Goal: Task Accomplishment & Management: Complete application form

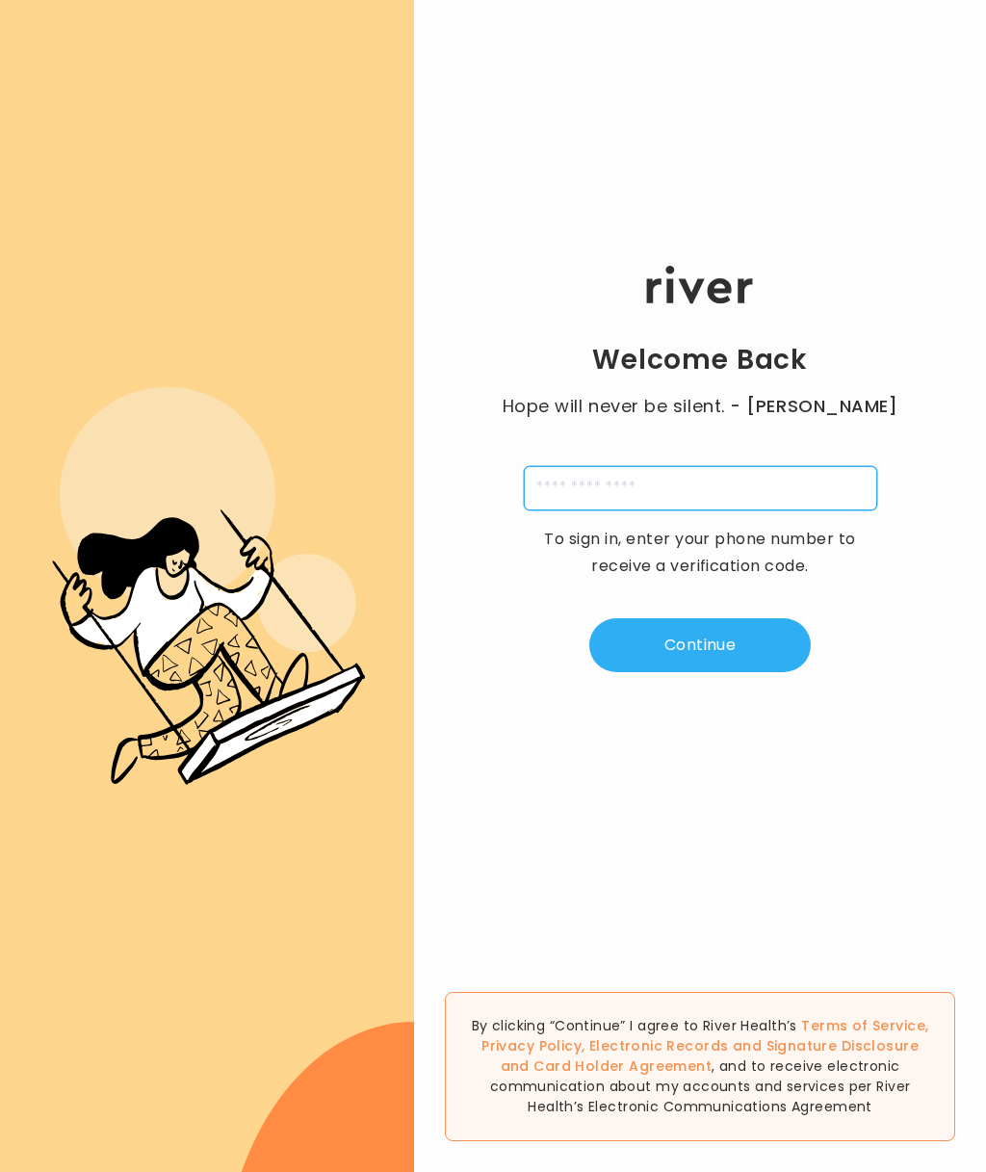
click at [756, 492] on input "tel" at bounding box center [700, 488] width 353 height 44
type input "**********"
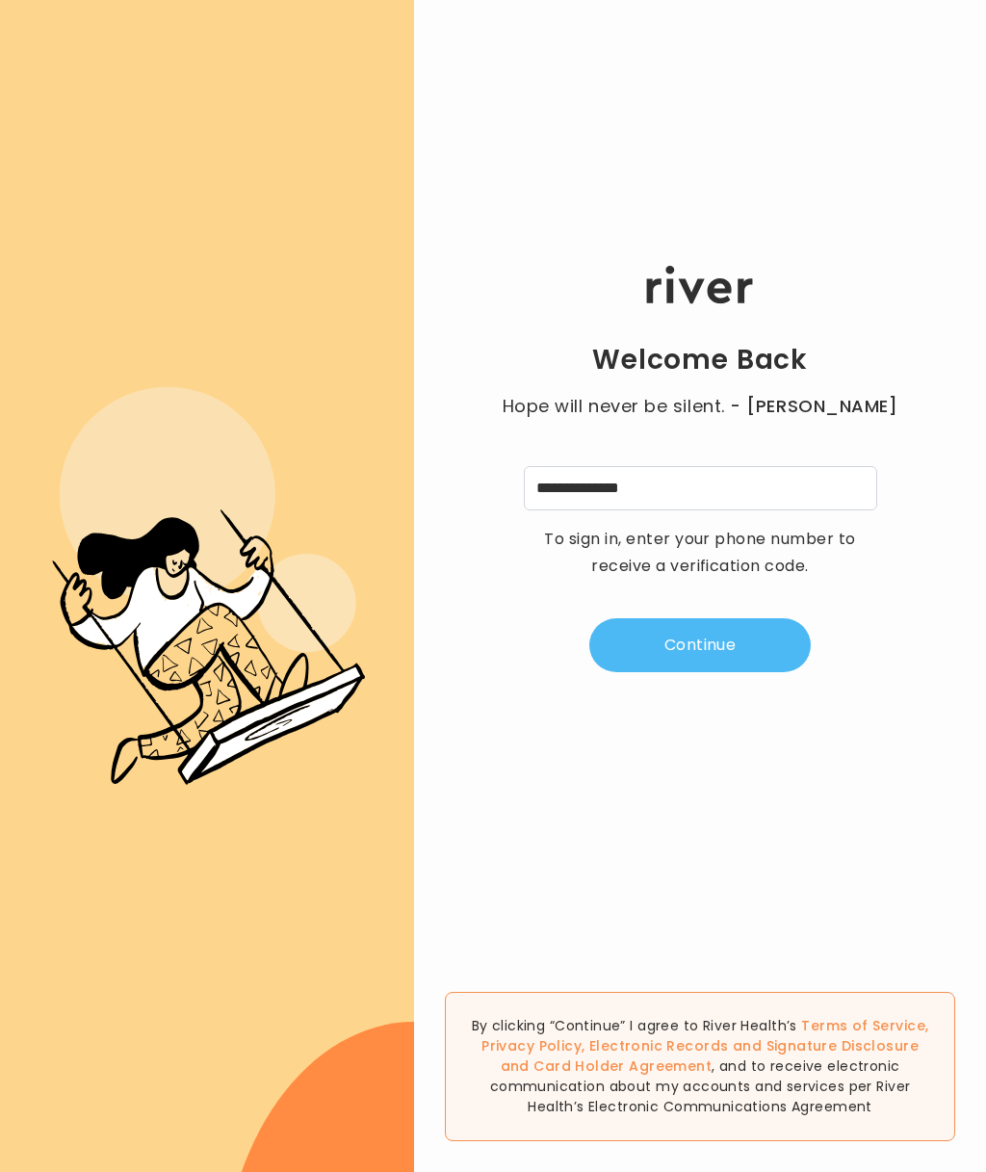
click at [714, 646] on button "Continue" at bounding box center [700, 645] width 222 height 54
type input "*"
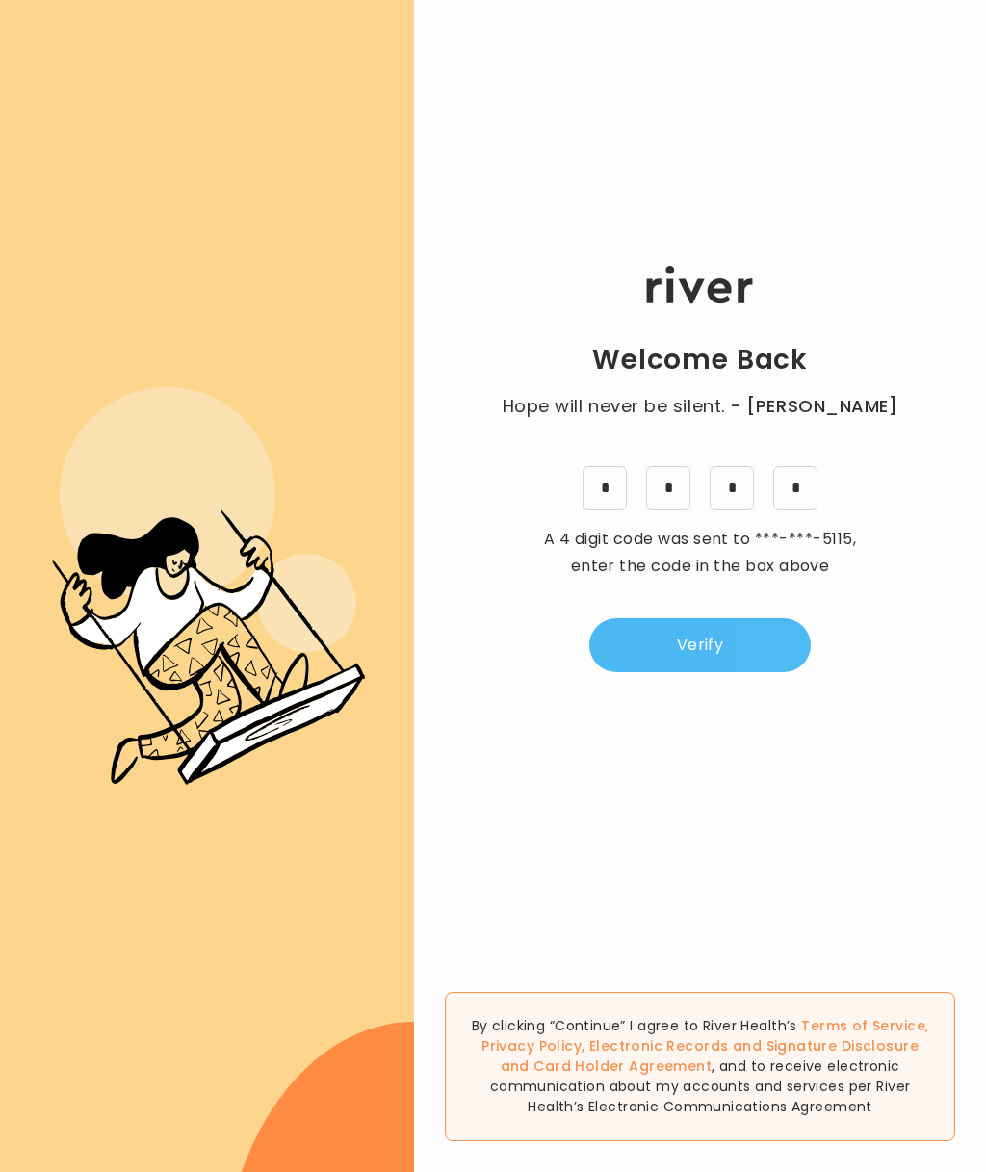
click at [713, 641] on button "Verify" at bounding box center [700, 645] width 222 height 54
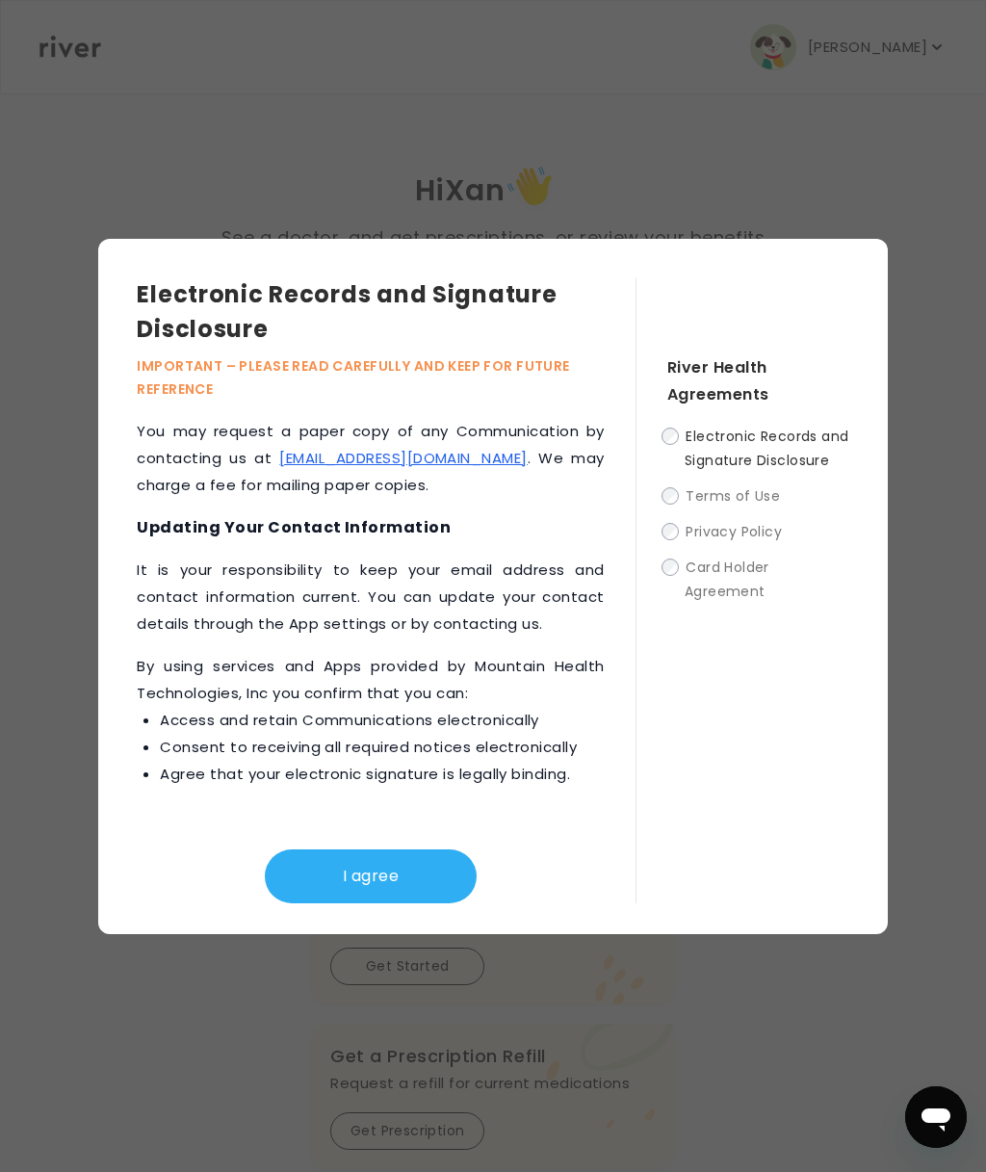
scroll to position [1250, 0]
click at [393, 877] on button "I agree" at bounding box center [371, 876] width 212 height 54
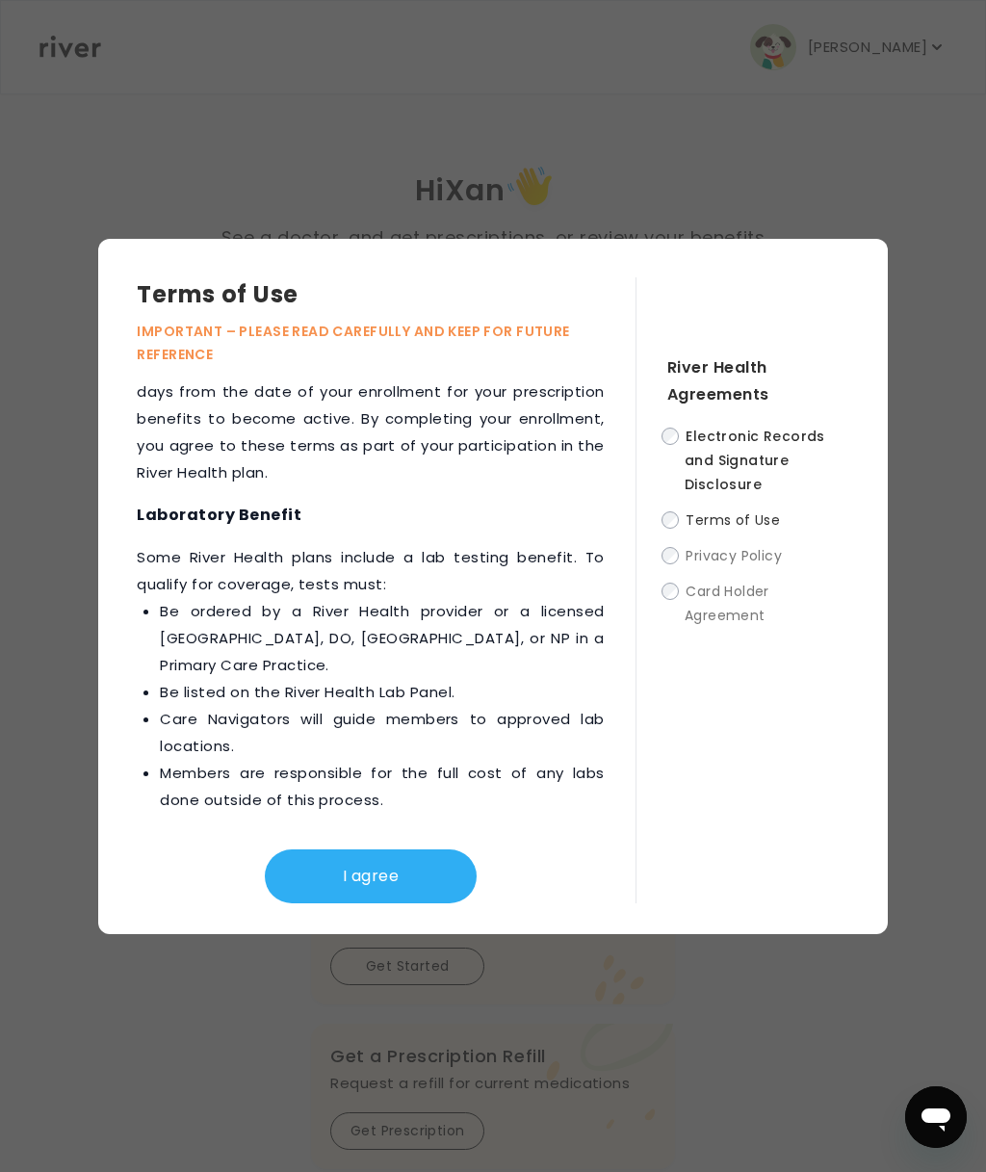
scroll to position [3743, 0]
click at [378, 859] on button "I agree" at bounding box center [371, 876] width 212 height 54
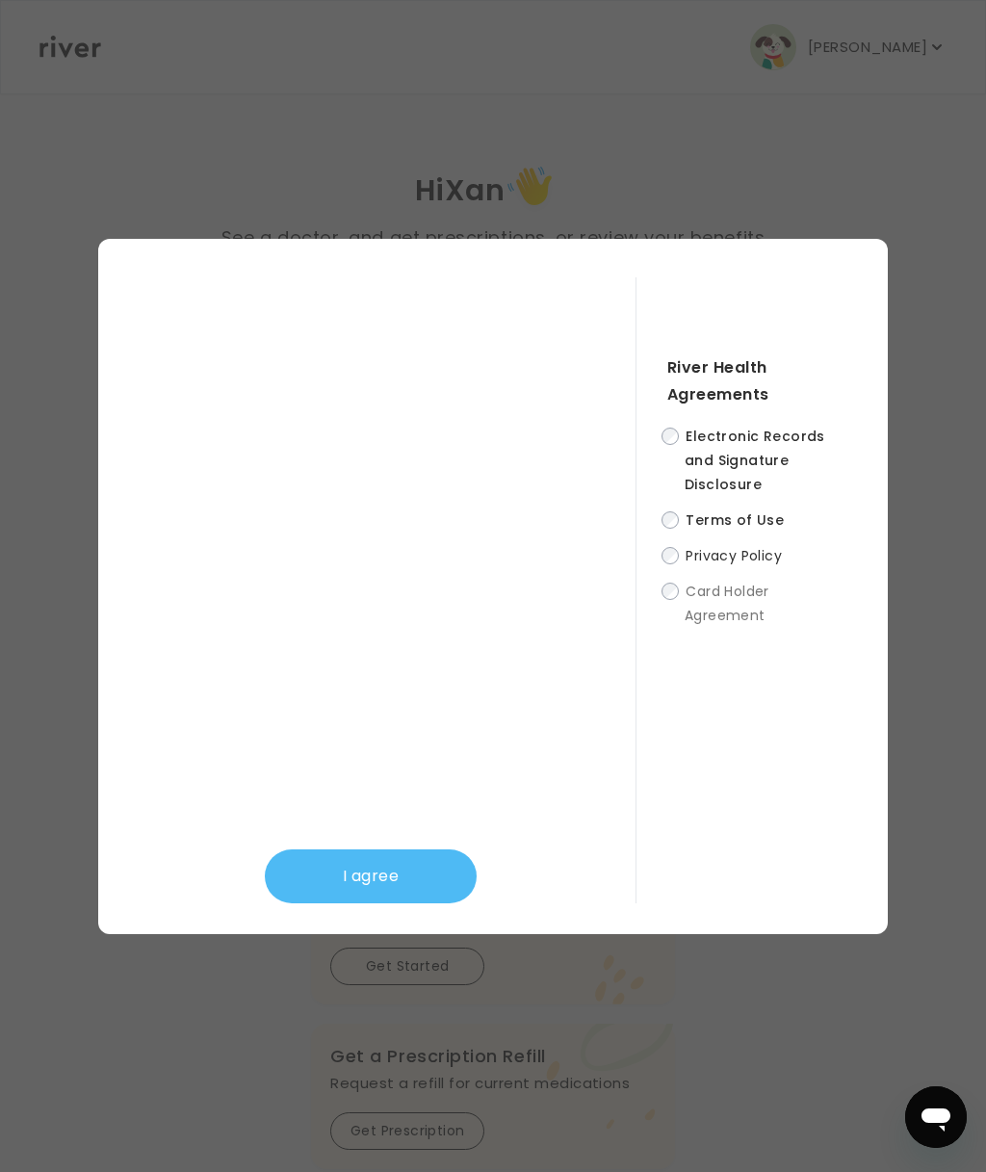
click at [394, 866] on button "I agree" at bounding box center [371, 876] width 212 height 54
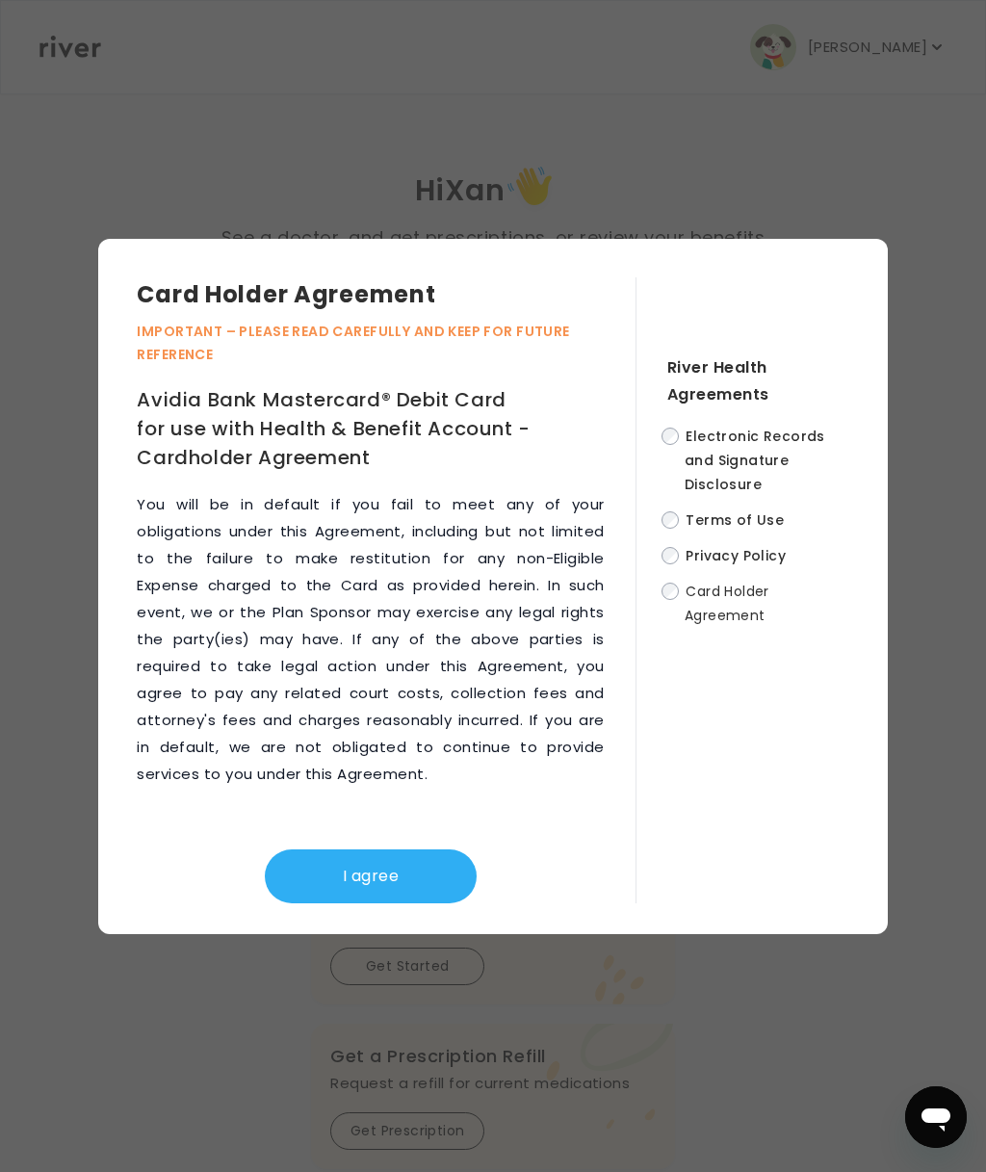
scroll to position [14061, 0]
click at [398, 875] on button "I agree" at bounding box center [371, 876] width 212 height 54
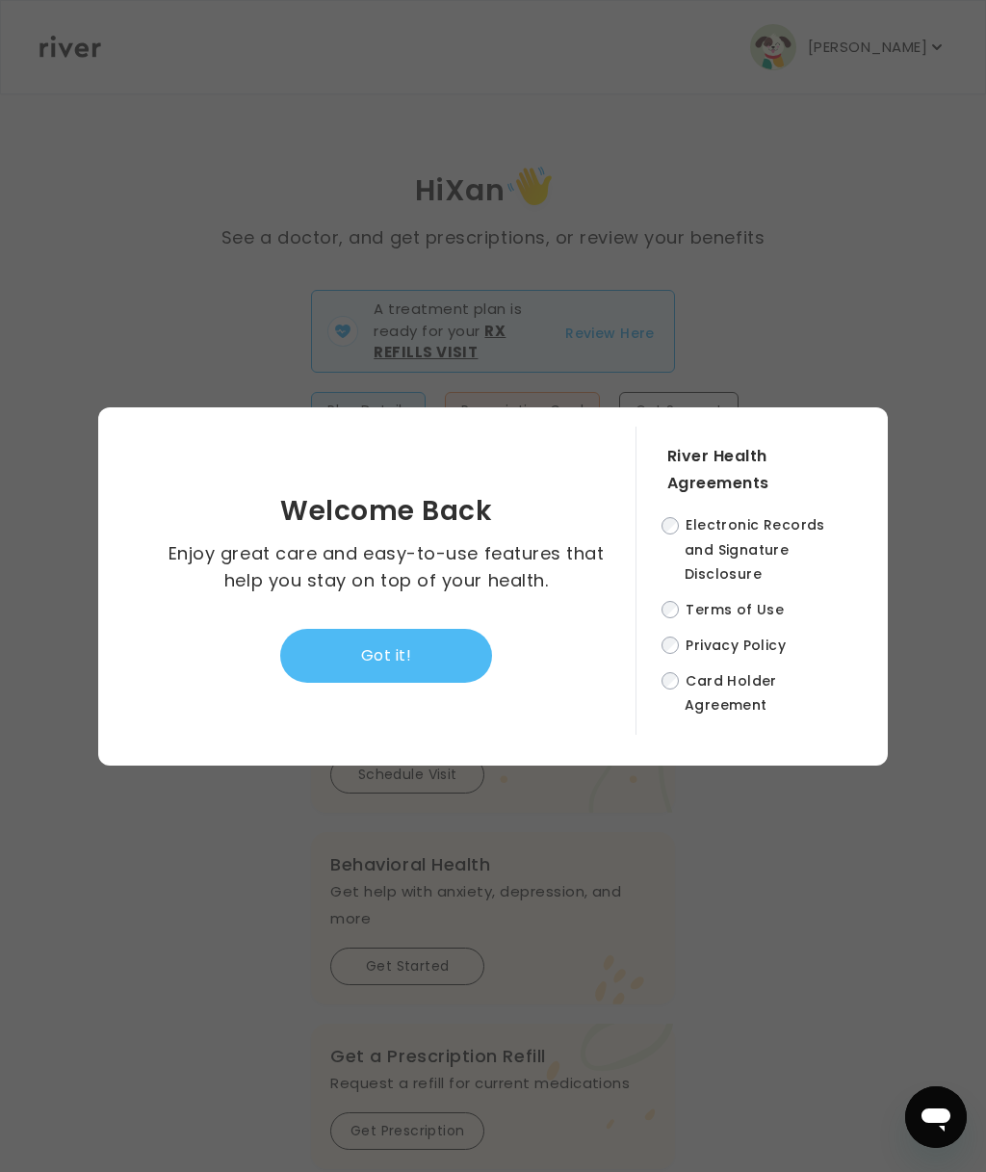
click at [383, 680] on button "Got it!" at bounding box center [386, 656] width 212 height 54
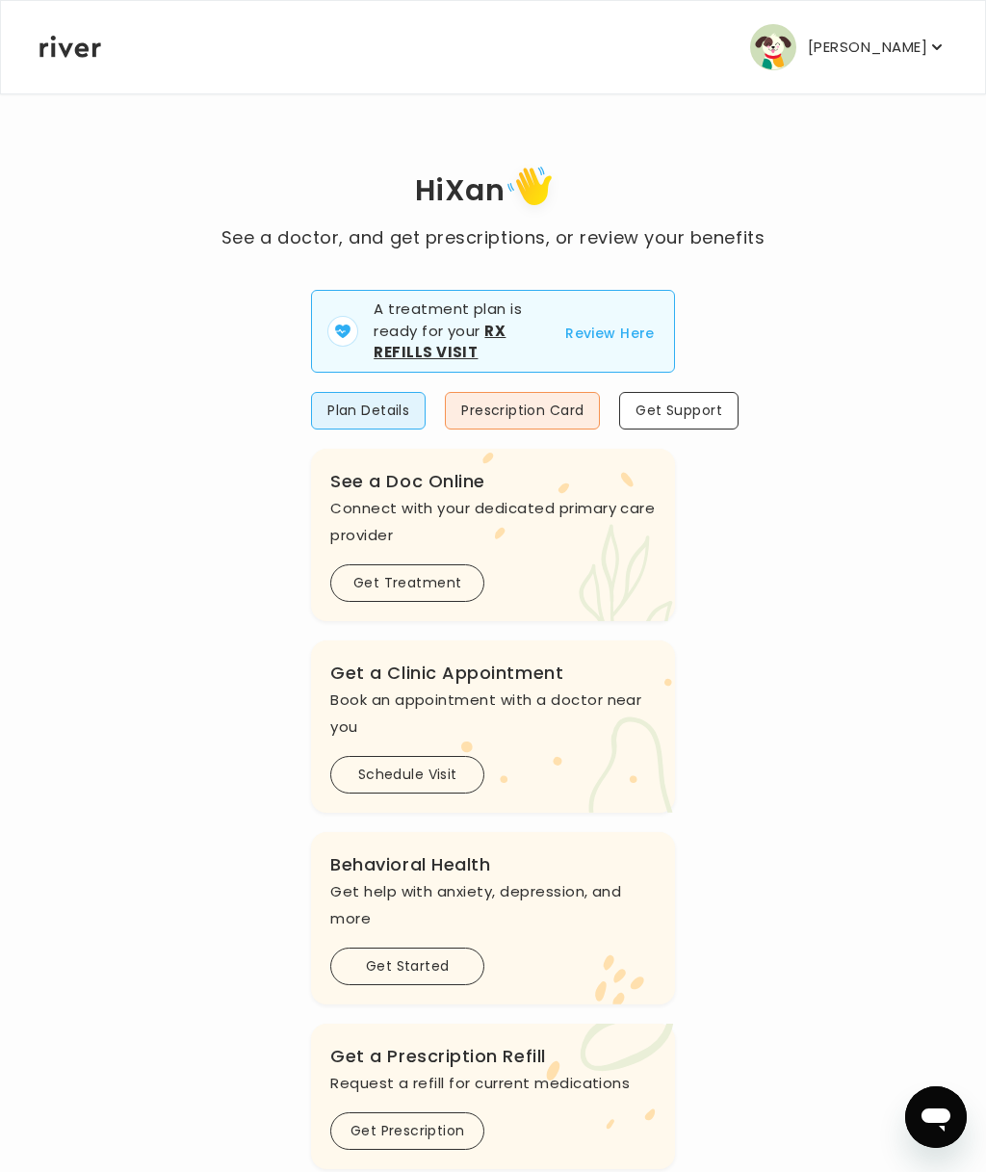
click at [620, 336] on button "Review Here" at bounding box center [610, 333] width 90 height 23
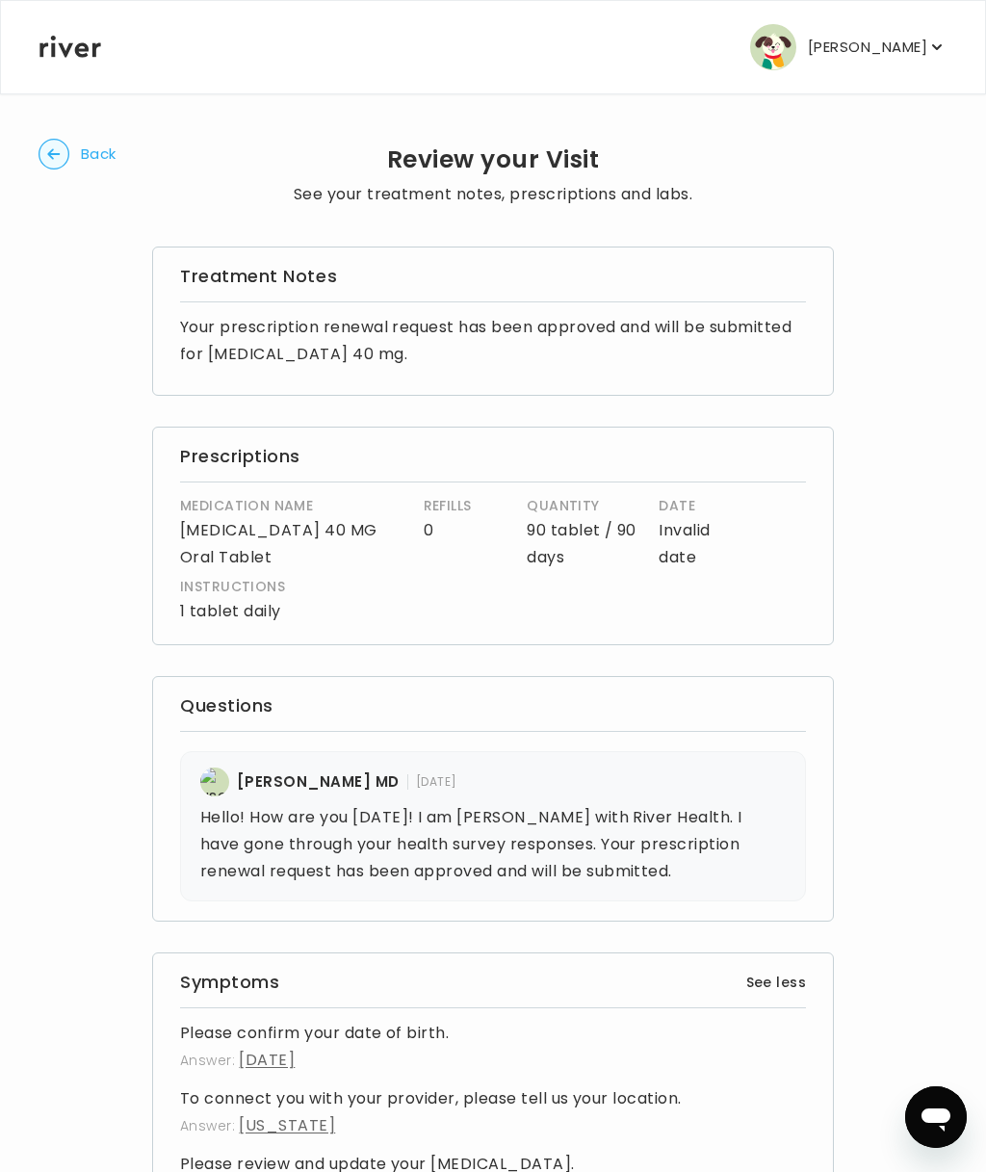
click at [71, 141] on button "Back" at bounding box center [78, 154] width 78 height 31
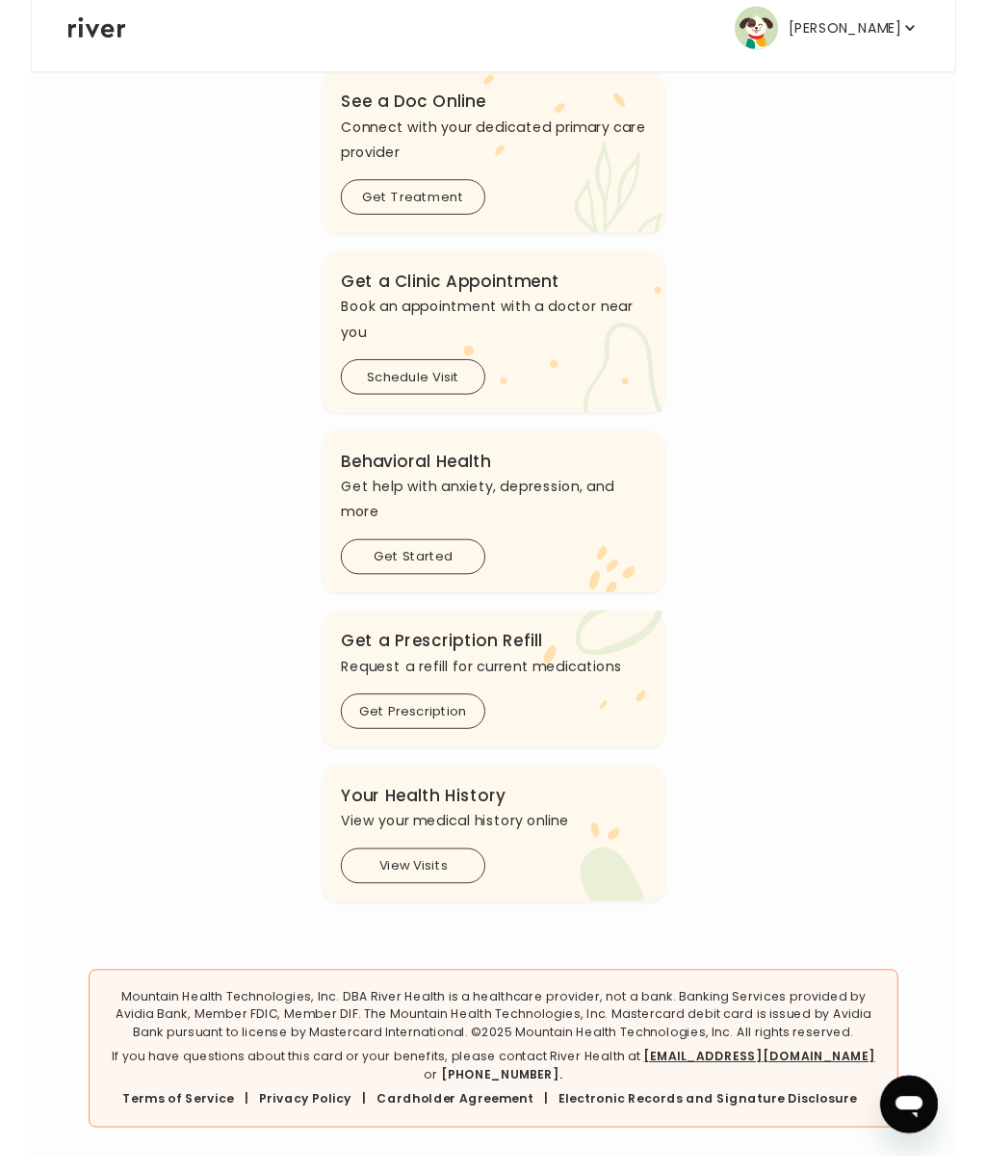
scroll to position [320, 0]
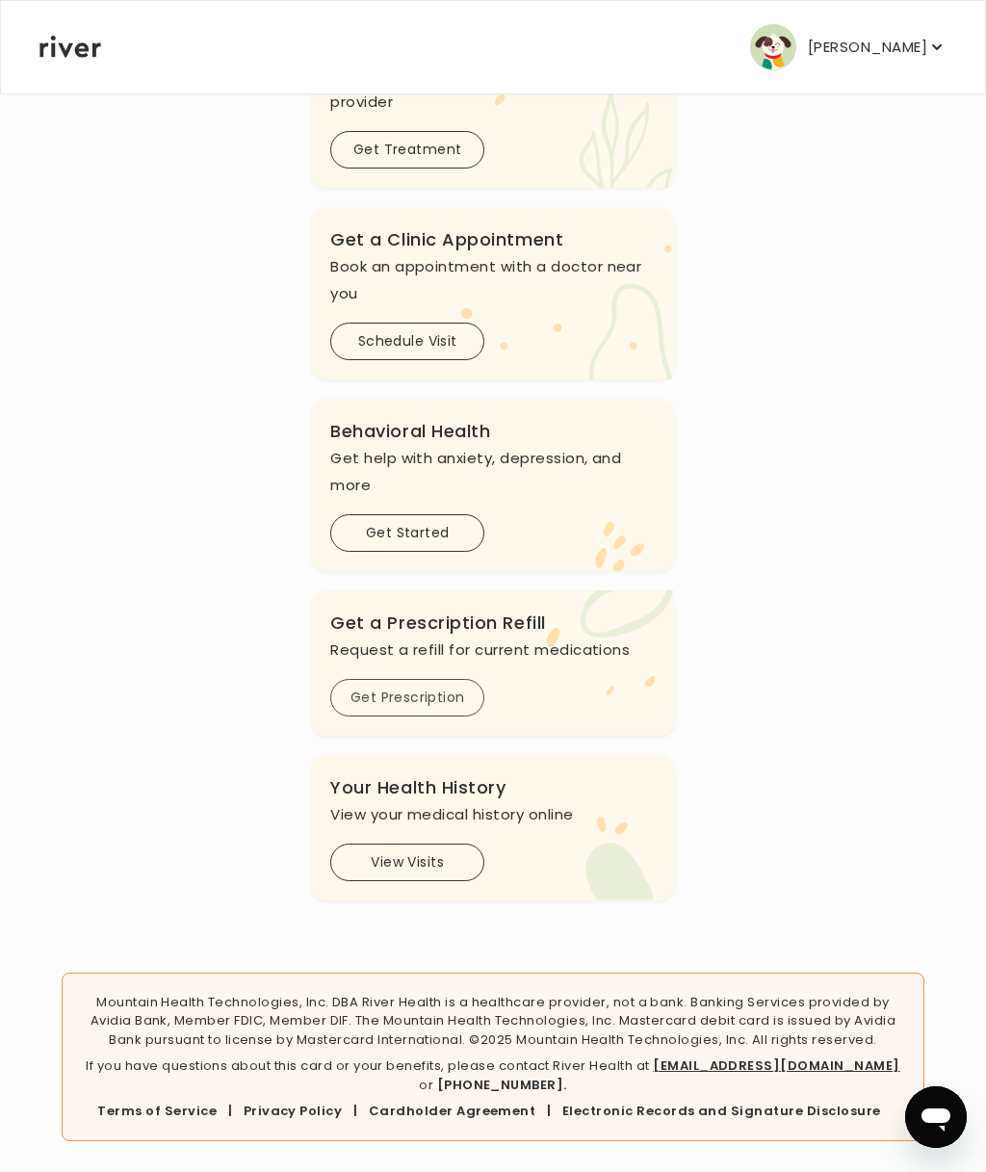
click at [425, 695] on button "Get Prescription" at bounding box center [407, 698] width 154 height 38
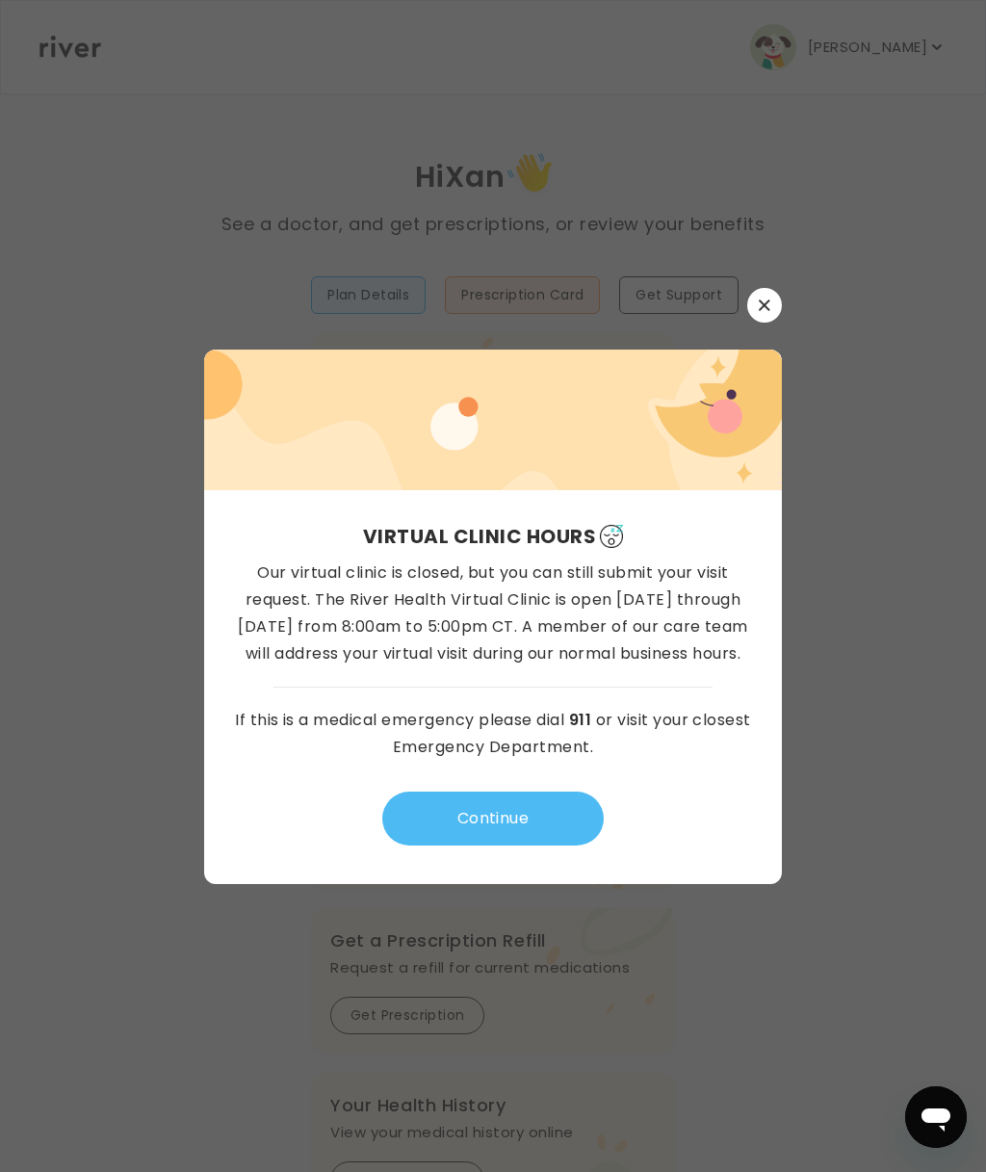
click at [522, 808] on button "Continue" at bounding box center [493, 819] width 222 height 54
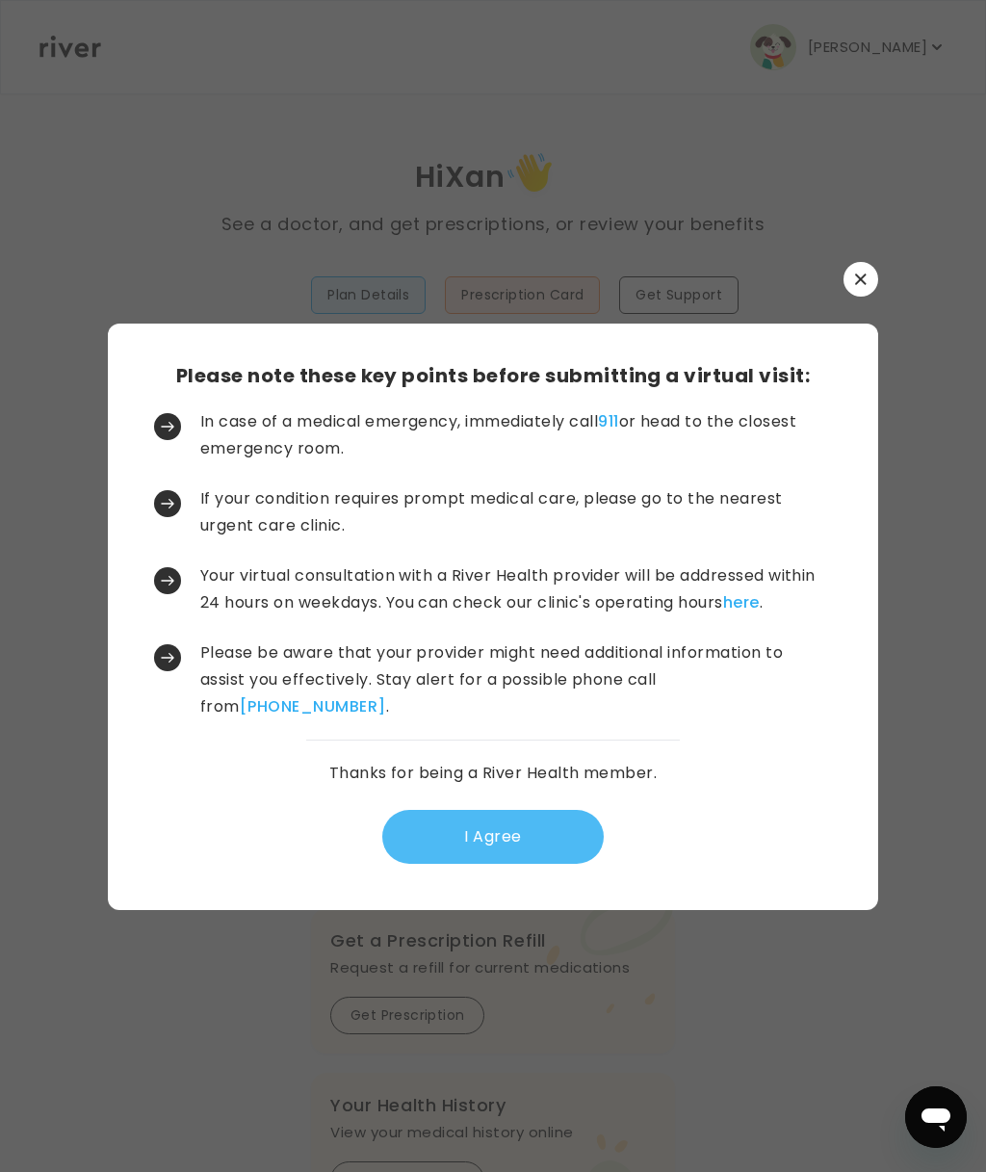
click at [499, 834] on button "I Agree" at bounding box center [493, 837] width 222 height 54
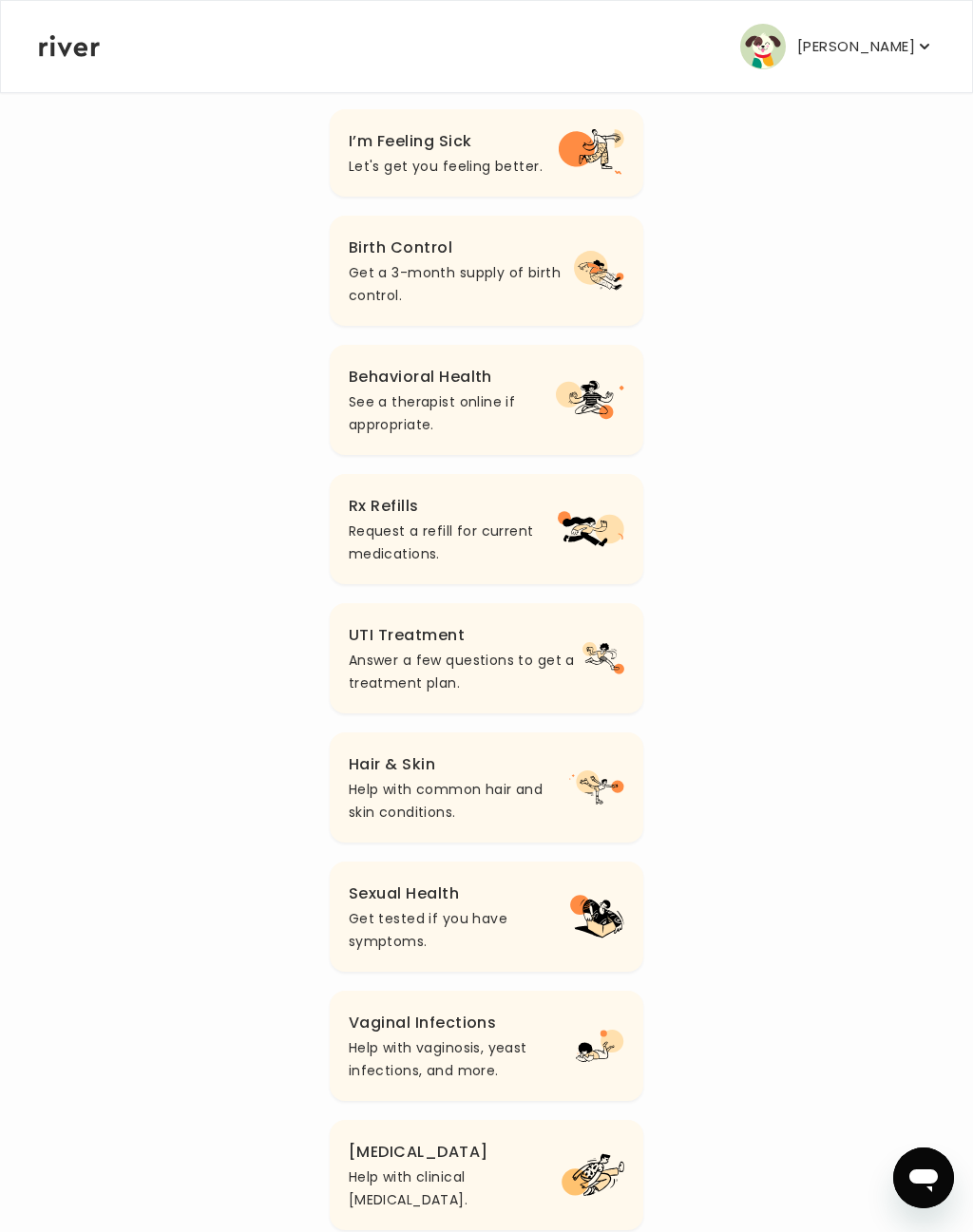
scroll to position [252, 0]
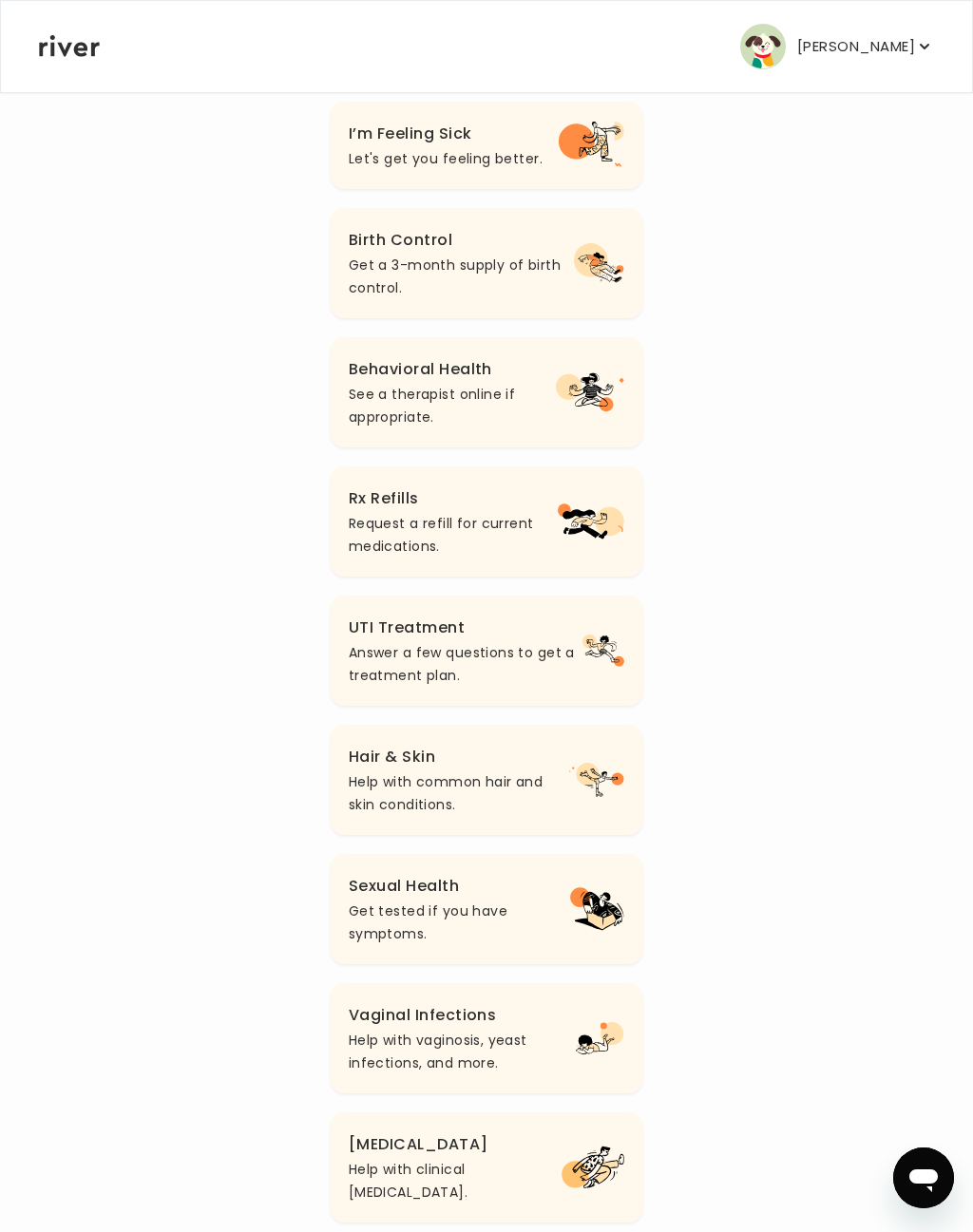
click at [483, 544] on p "Request a refill for current medications." at bounding box center [453, 535] width 209 height 45
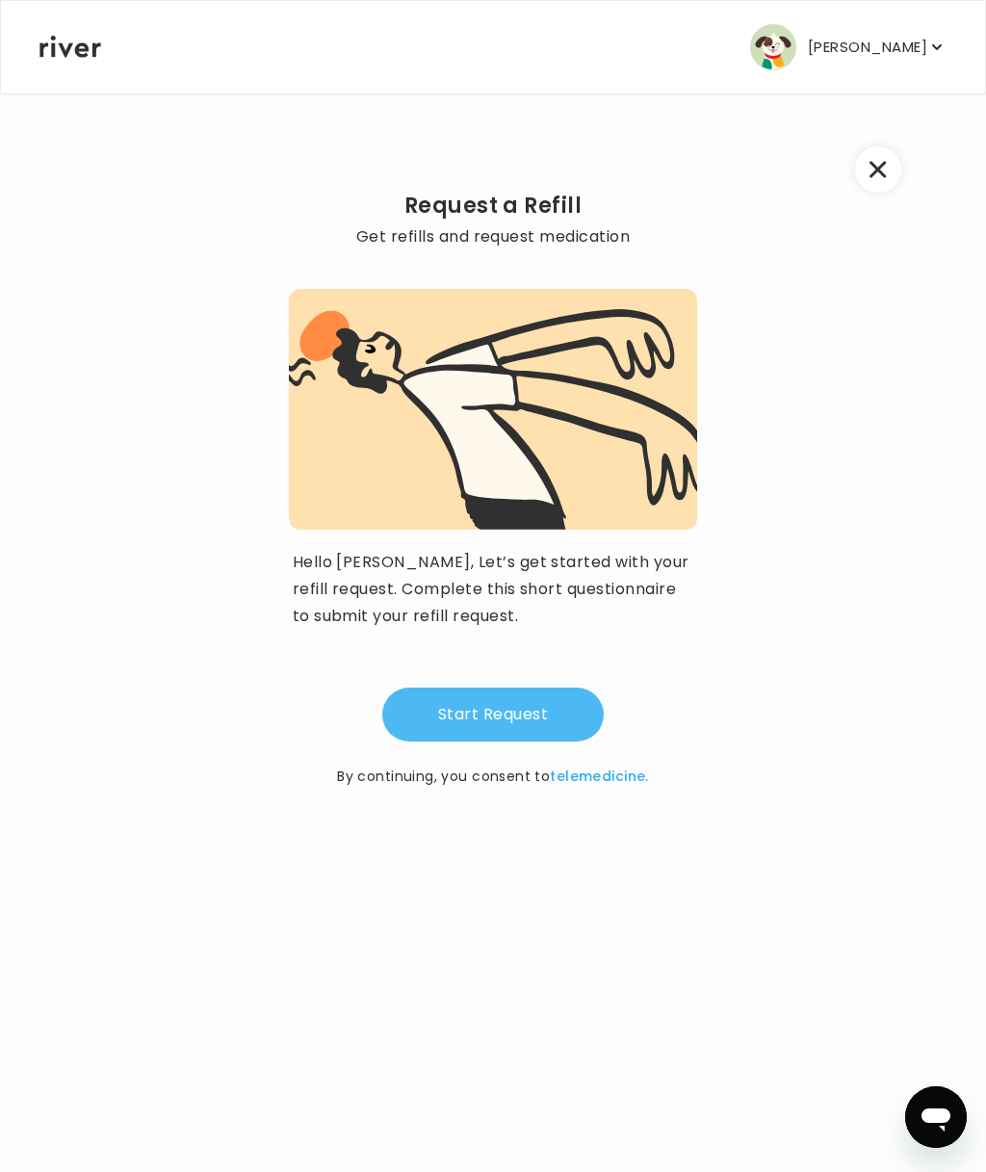
click at [538, 718] on button "Start Request" at bounding box center [493, 715] width 222 height 54
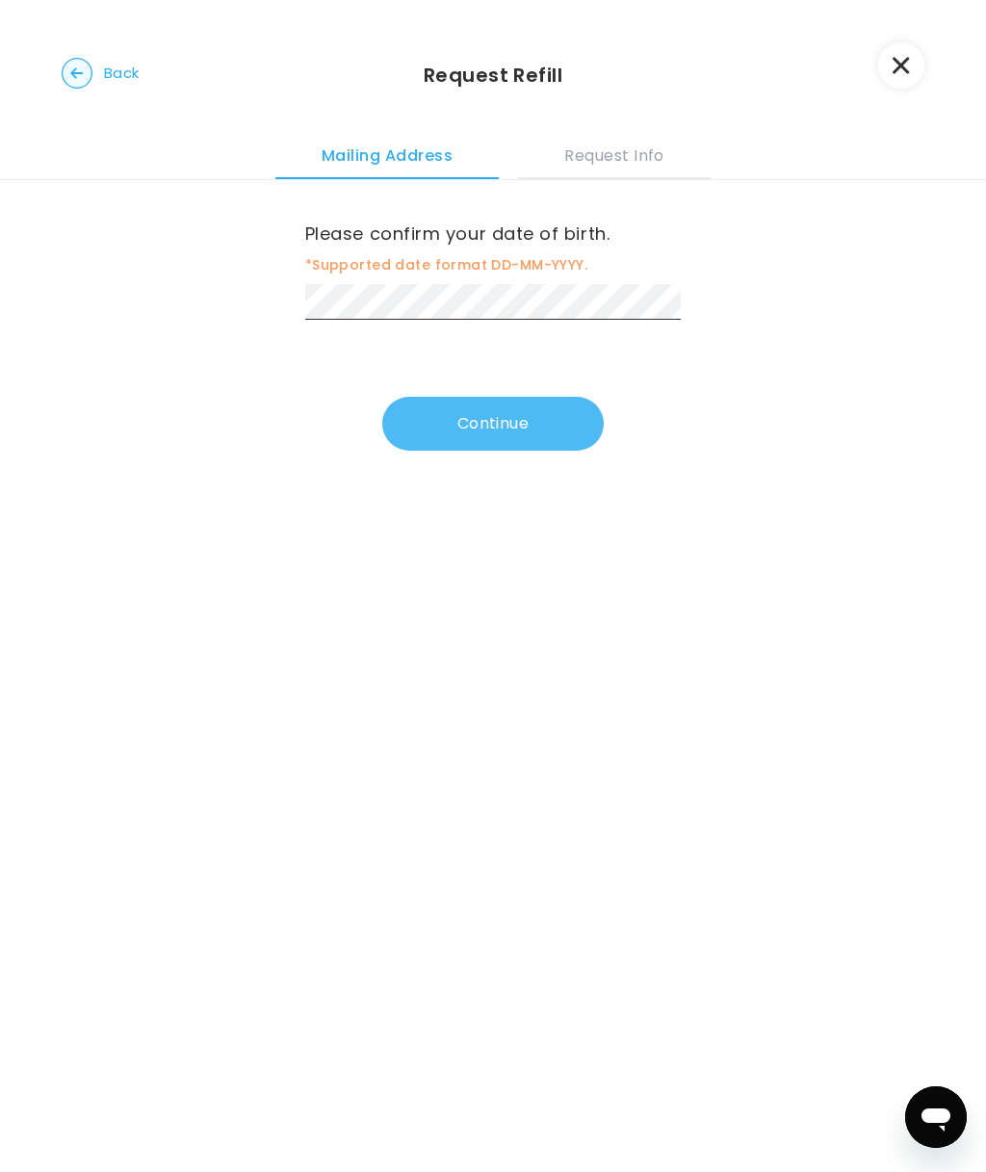
click at [510, 419] on button "Continue" at bounding box center [493, 424] width 222 height 54
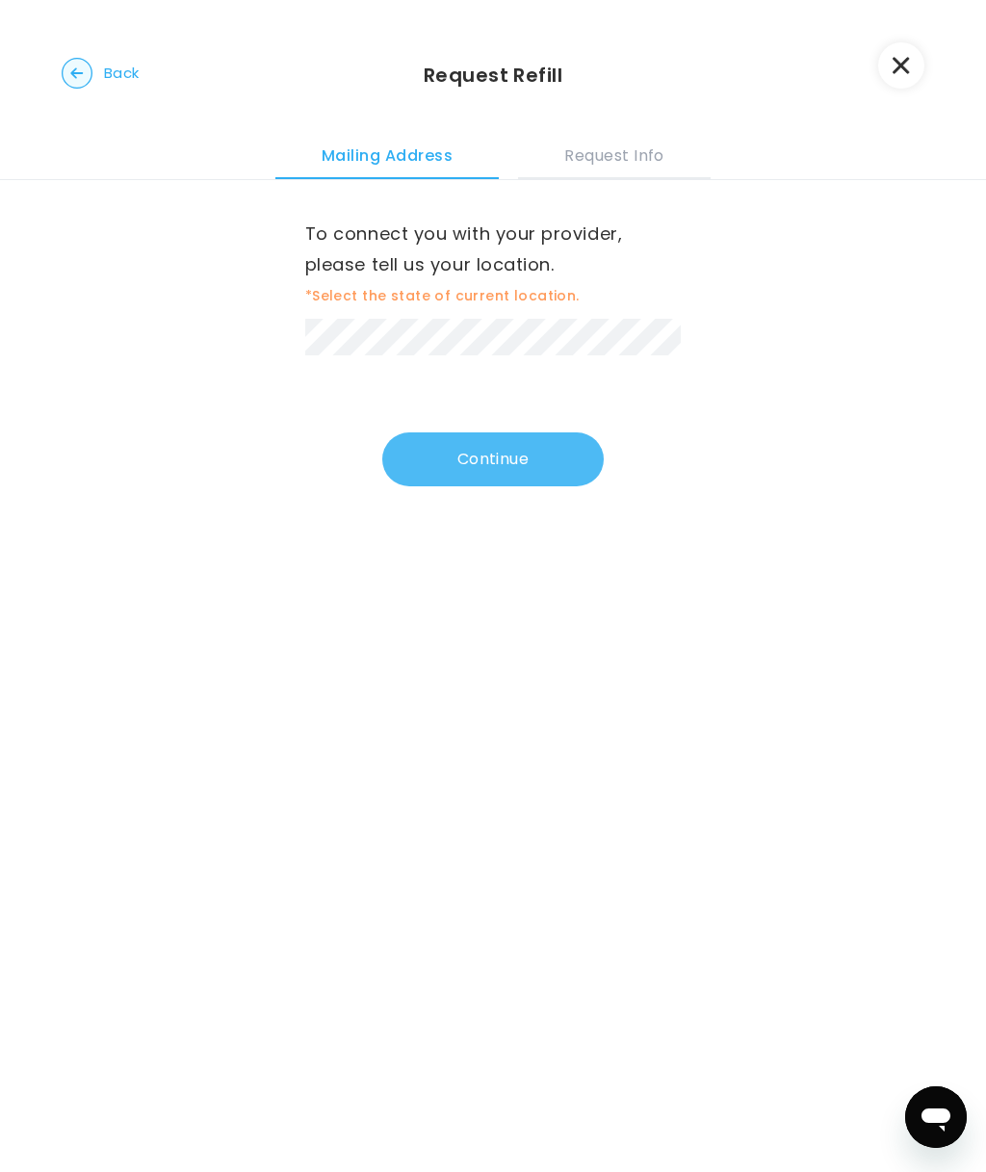
click at [555, 447] on button "Continue" at bounding box center [493, 459] width 222 height 54
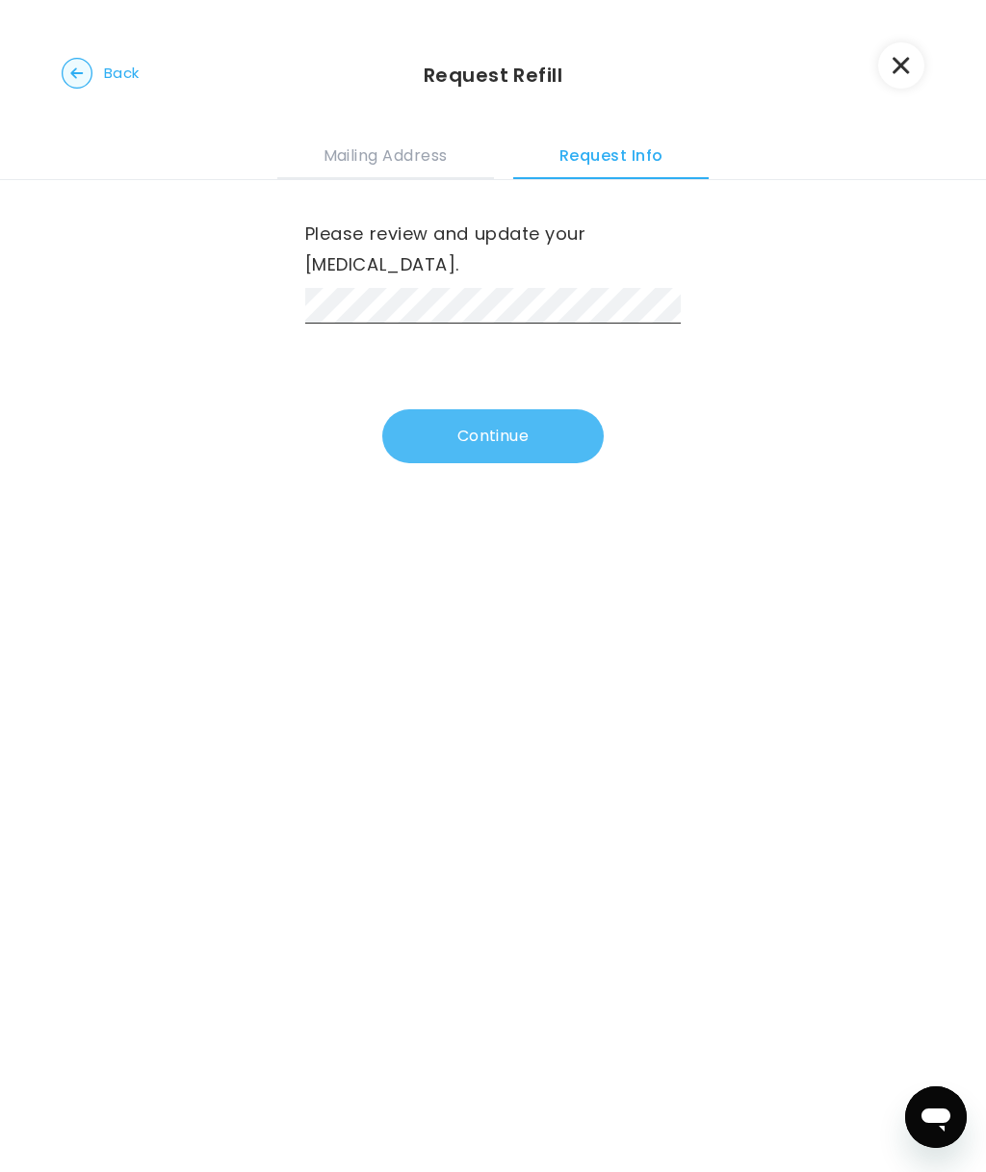
click at [516, 409] on button "Continue" at bounding box center [493, 436] width 222 height 54
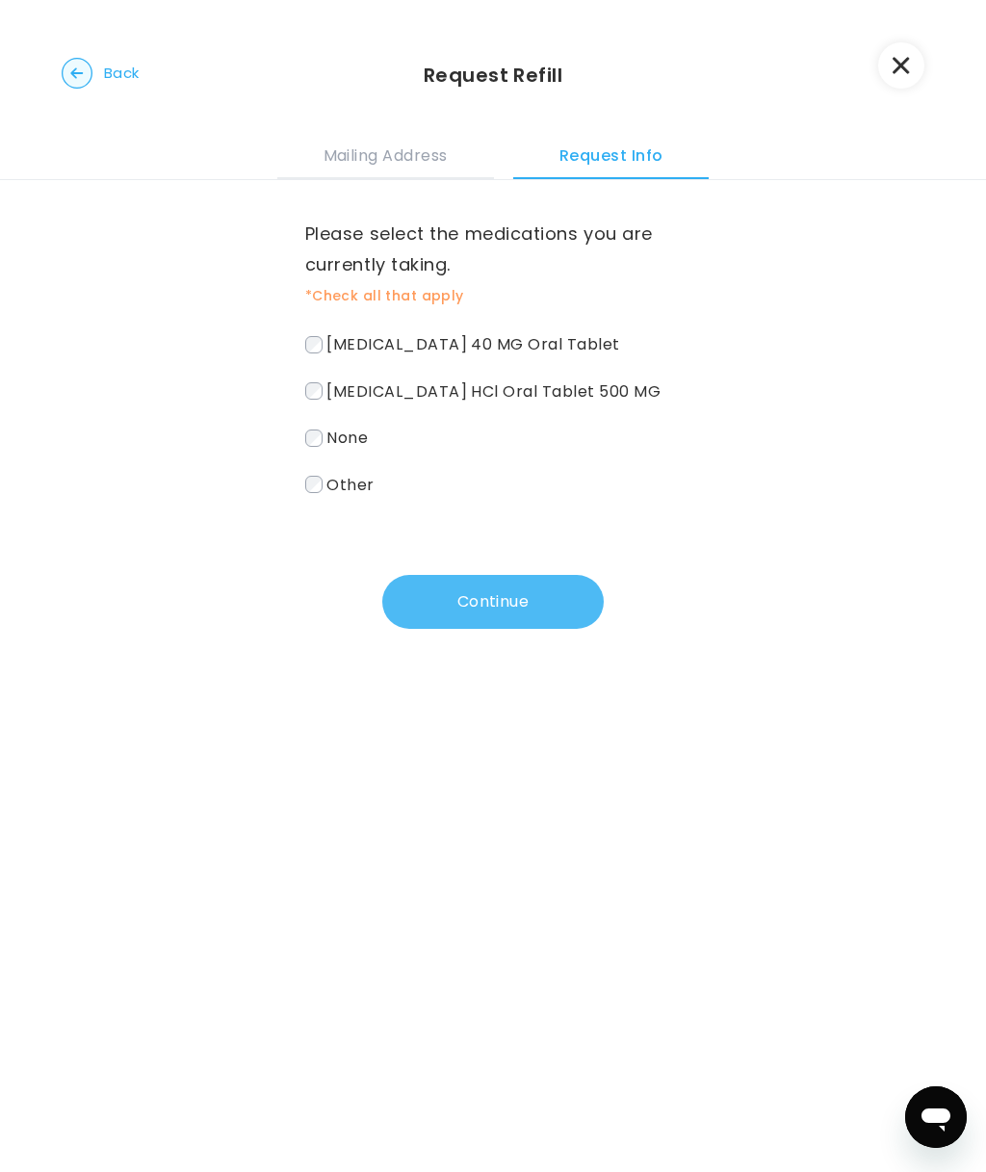
click at [505, 598] on button "Continue" at bounding box center [493, 602] width 222 height 54
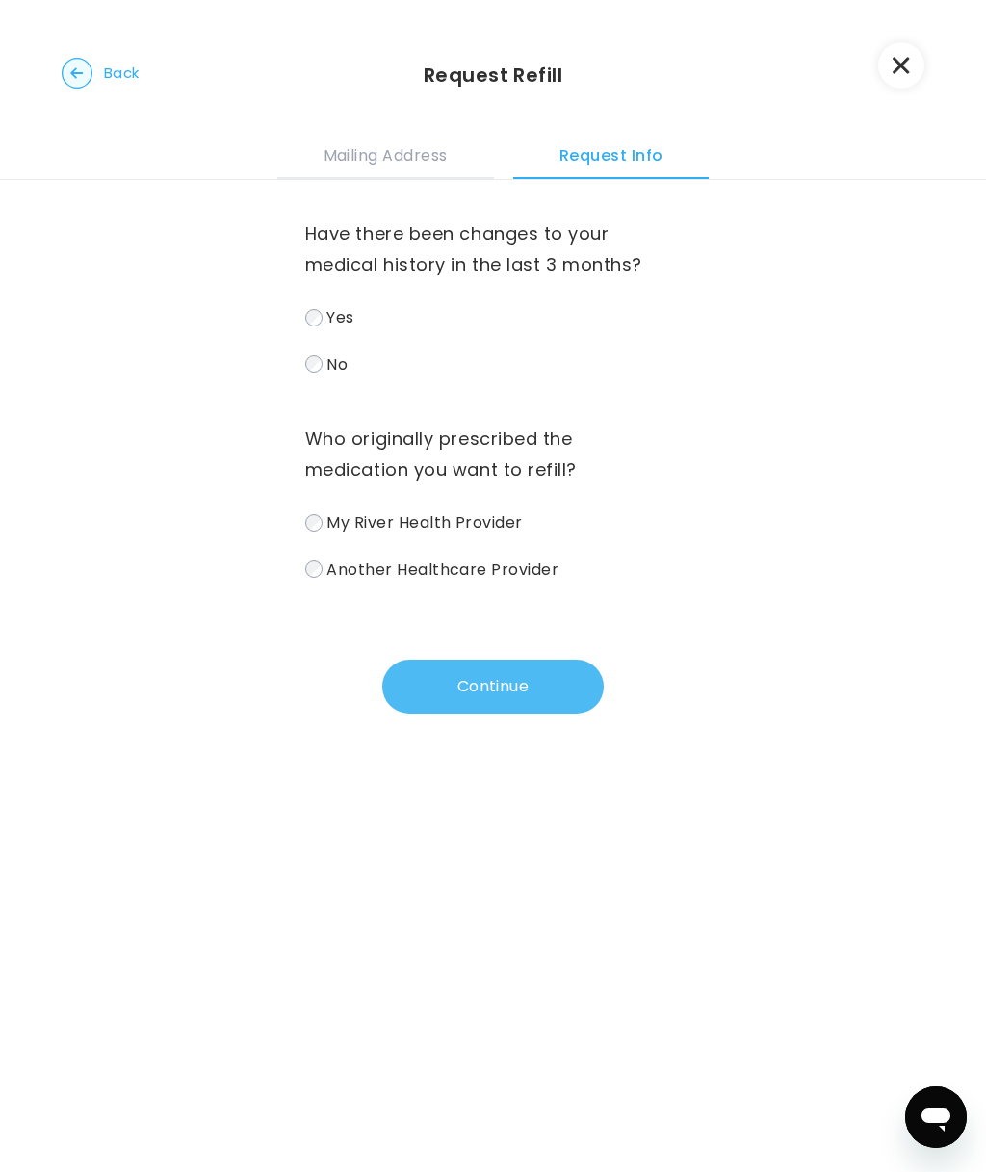
click at [526, 690] on button "Continue" at bounding box center [493, 687] width 222 height 54
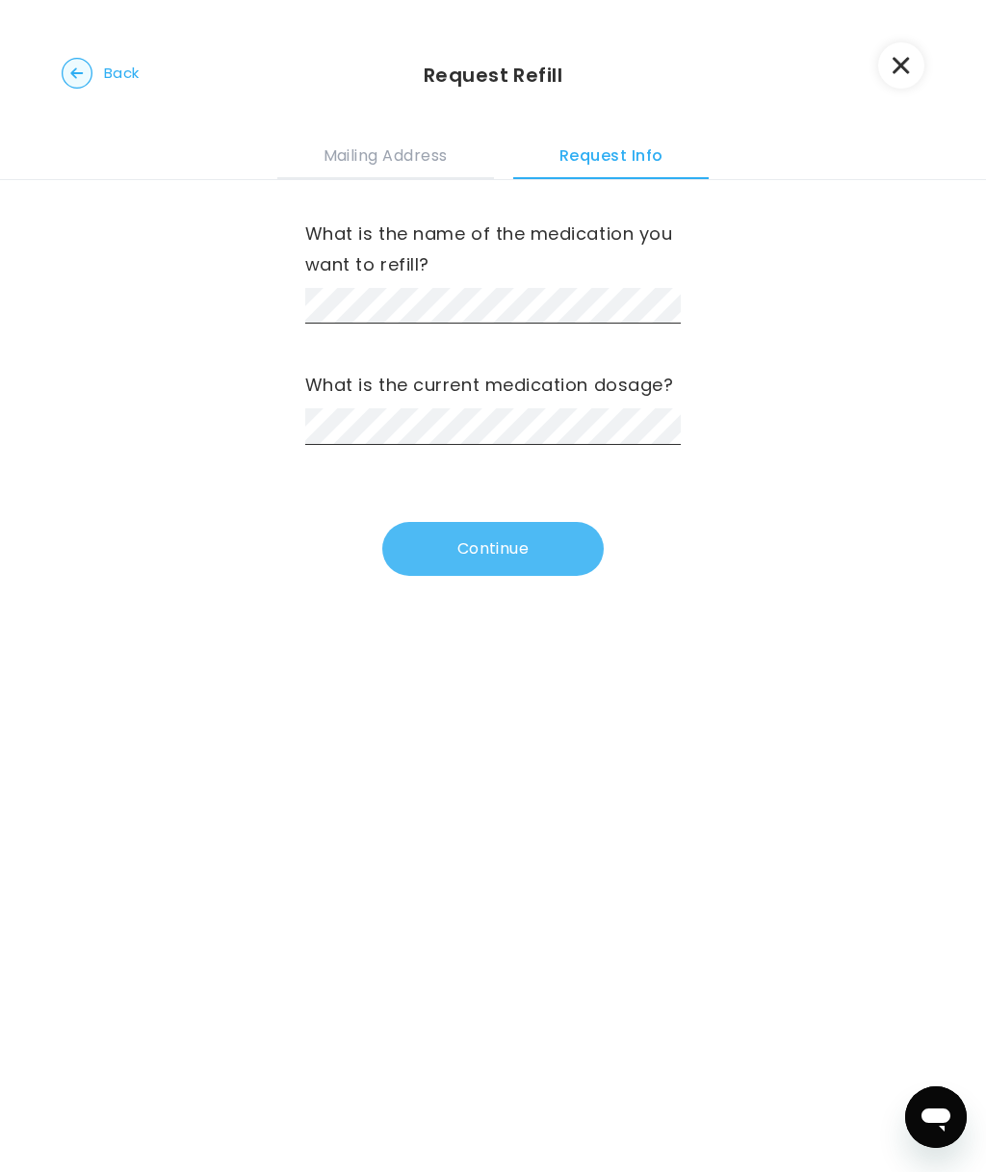
click at [498, 535] on button "Continue" at bounding box center [493, 549] width 222 height 54
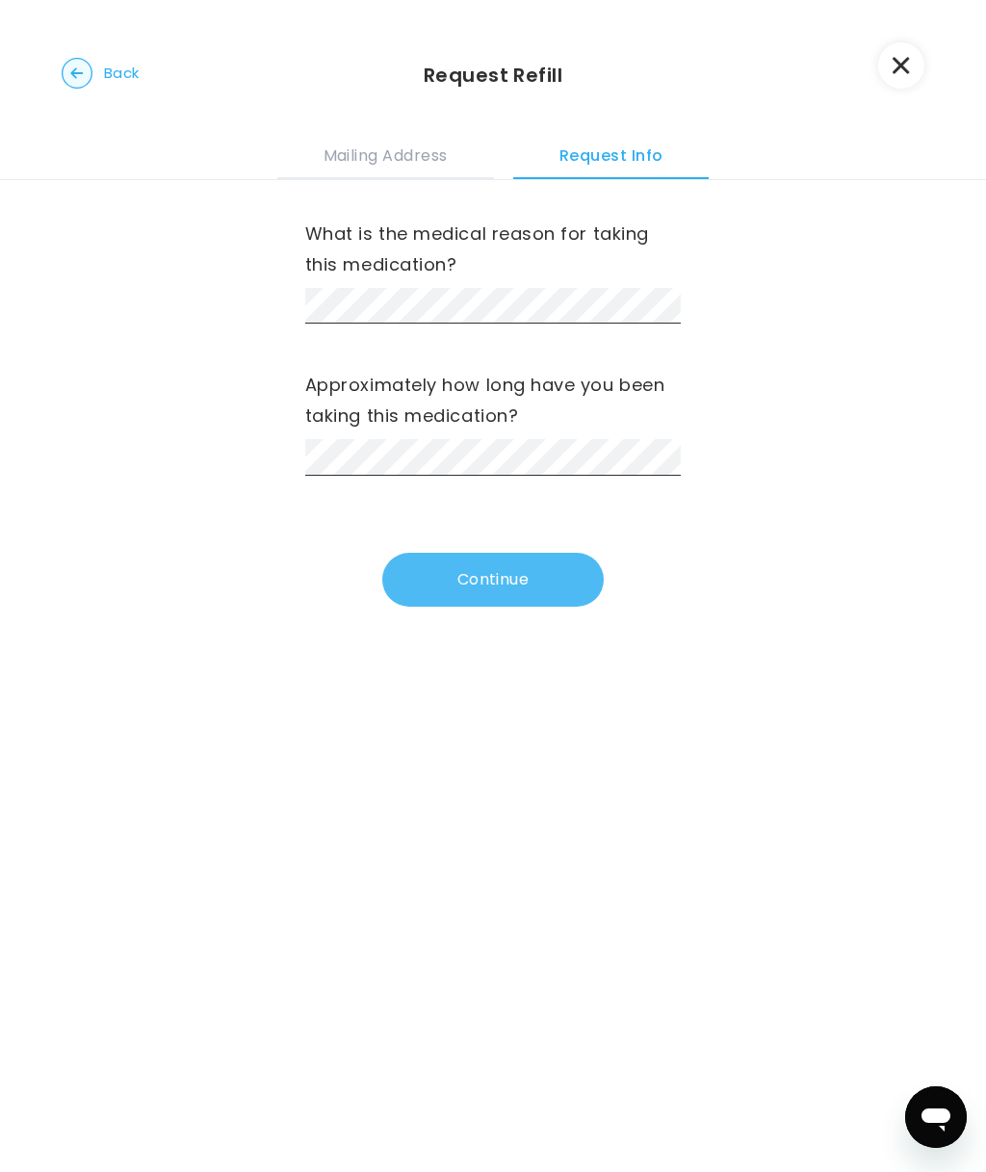
click at [515, 587] on button "Continue" at bounding box center [493, 580] width 222 height 54
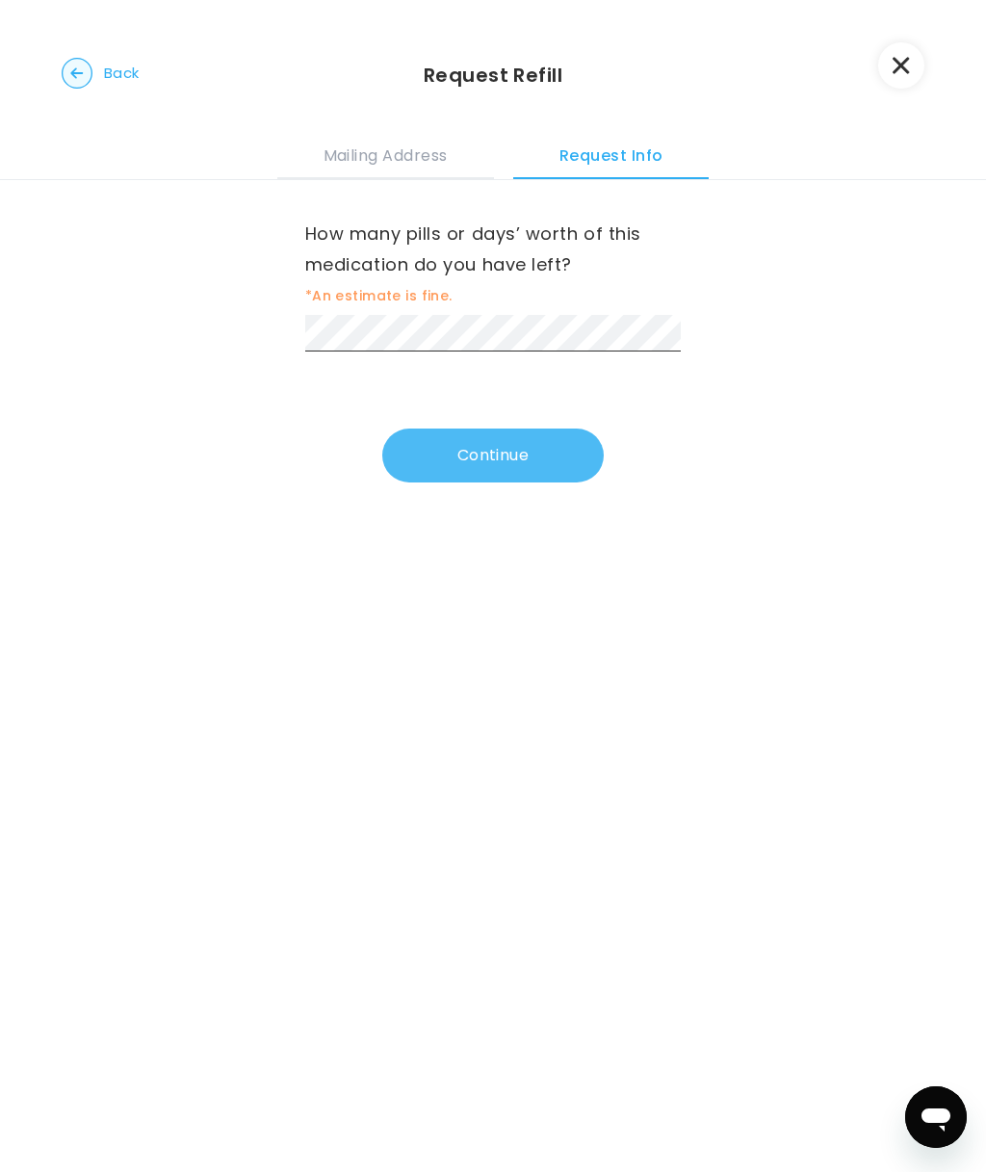
click at [519, 444] on button "Continue" at bounding box center [493, 456] width 222 height 54
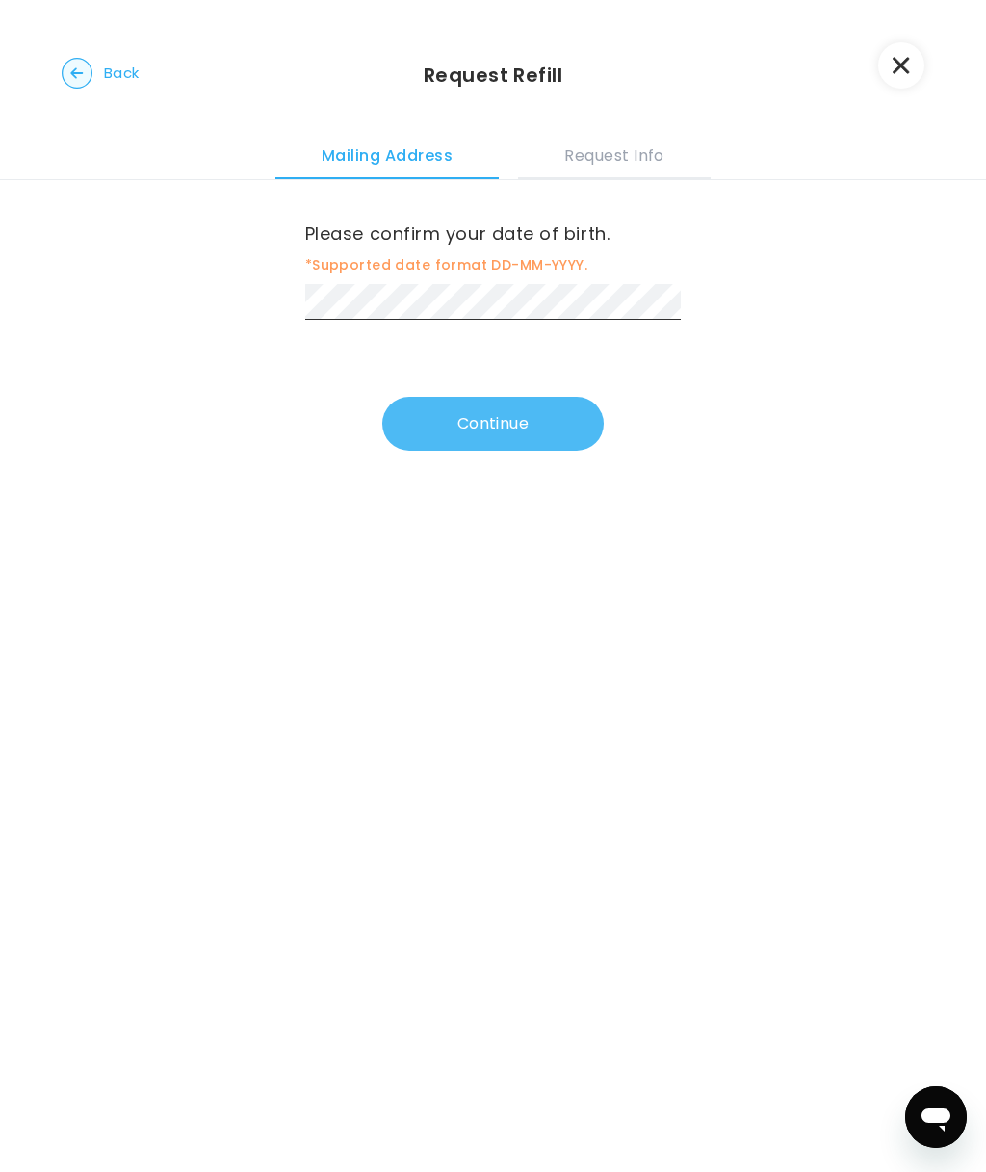
click at [535, 450] on button "Continue" at bounding box center [493, 424] width 222 height 54
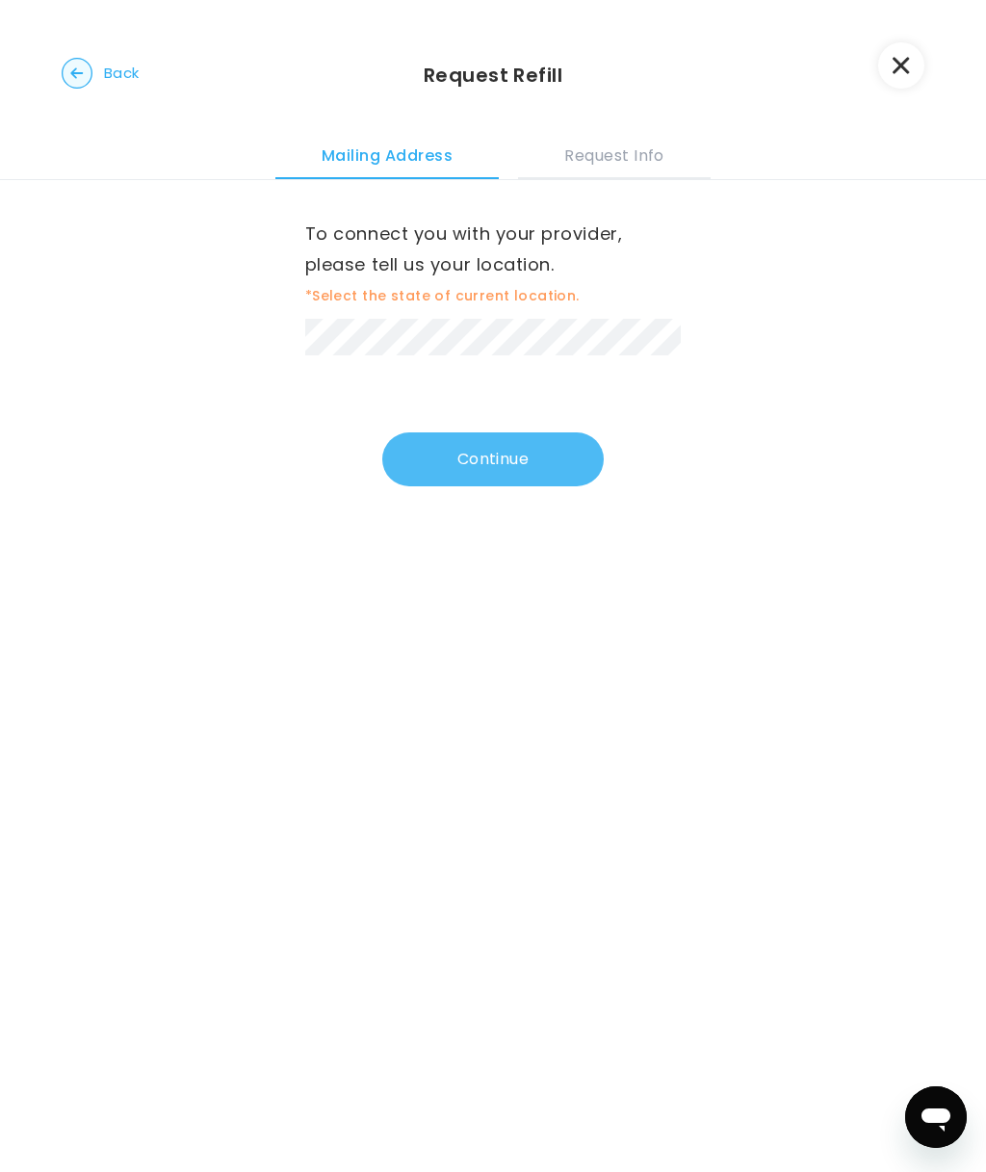
click at [497, 469] on button "Continue" at bounding box center [493, 459] width 222 height 54
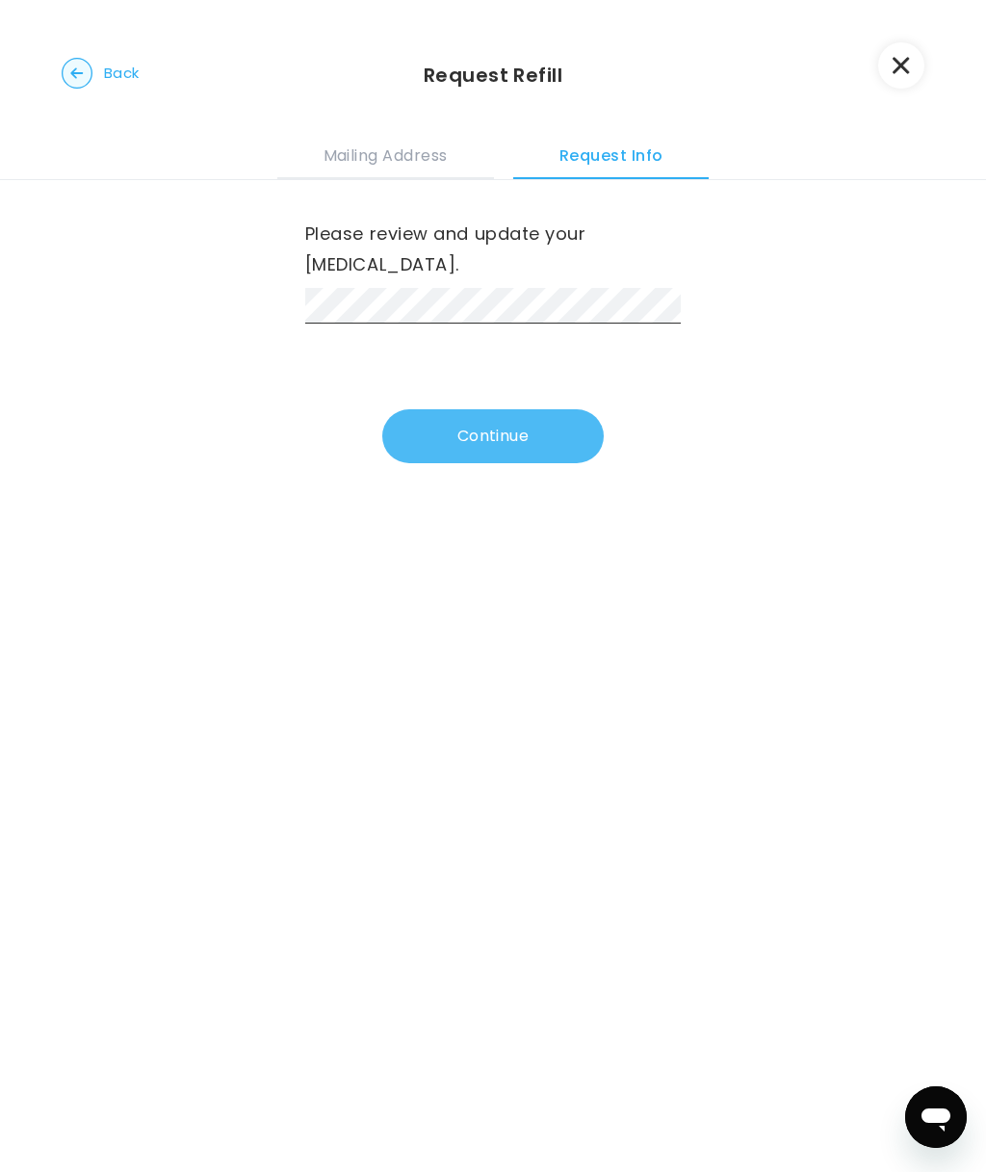
click at [523, 416] on button "Continue" at bounding box center [493, 436] width 222 height 54
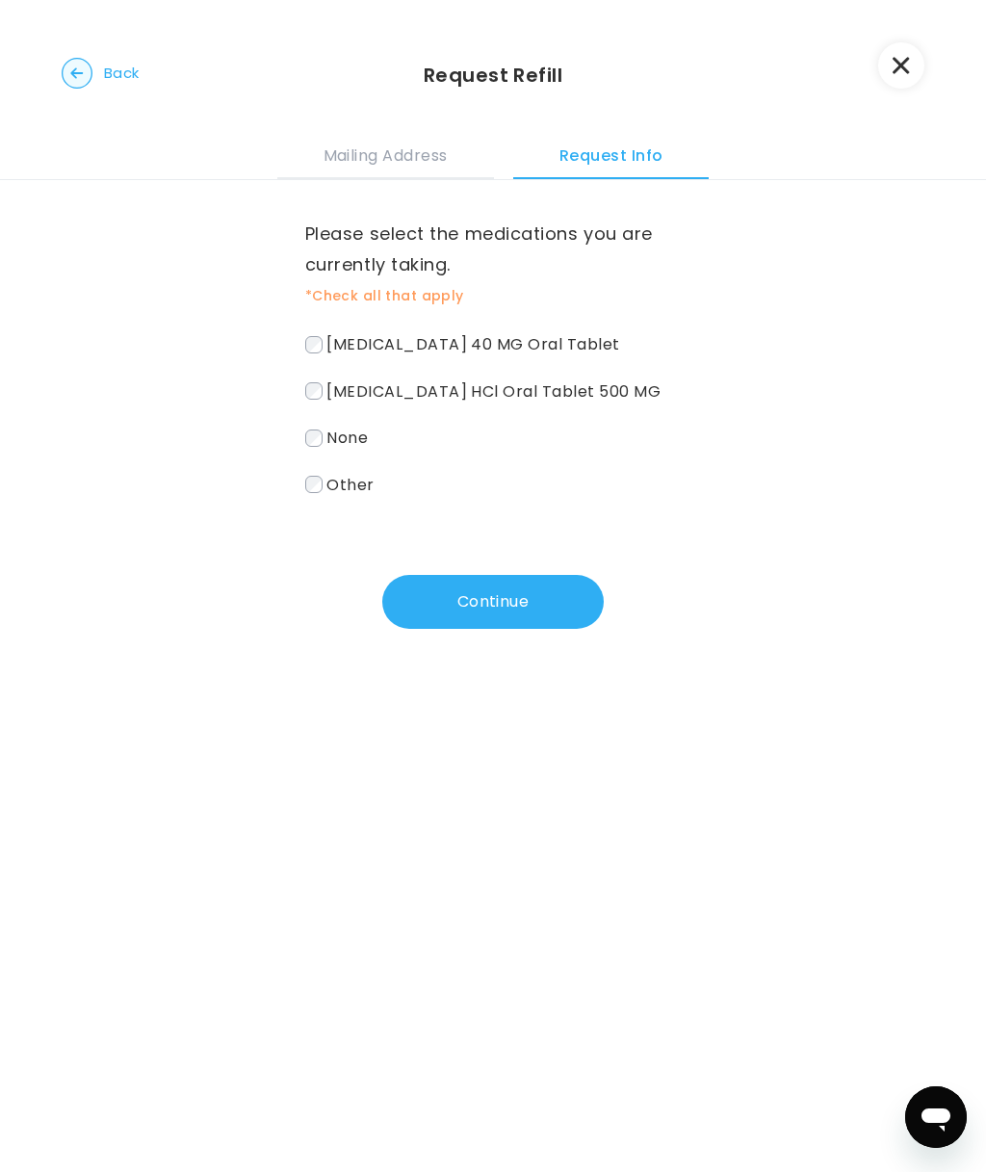
click at [488, 385] on span "[MEDICAL_DATA] HCl Oral Tablet 500 MG" at bounding box center [493, 390] width 334 height 22
click at [436, 336] on span "[MEDICAL_DATA] 40 MG Oral Tablet" at bounding box center [472, 344] width 293 height 22
click at [470, 596] on button "Continue" at bounding box center [493, 602] width 222 height 54
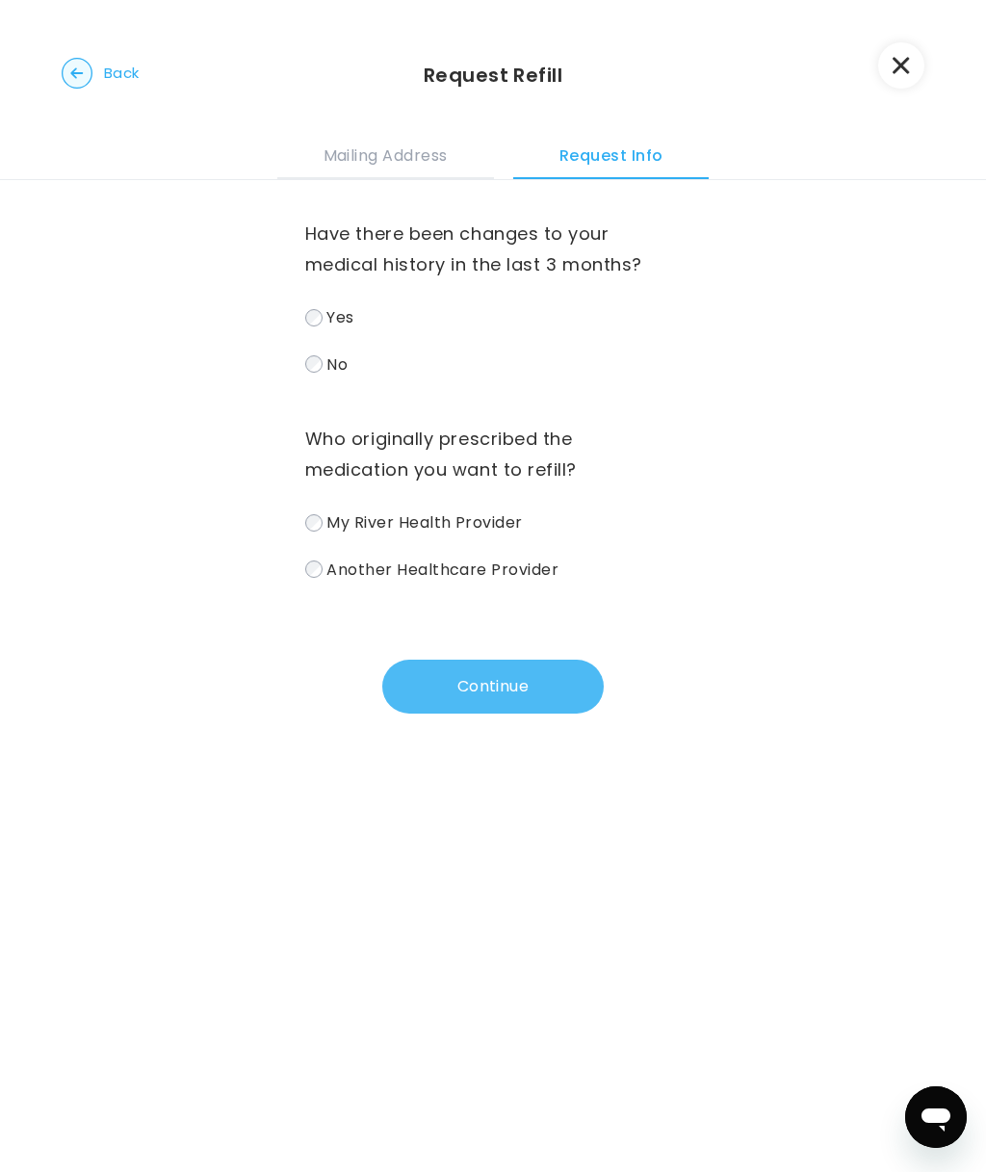
click at [448, 692] on button "Continue" at bounding box center [493, 687] width 222 height 54
click at [507, 690] on button "Continue" at bounding box center [493, 687] width 222 height 54
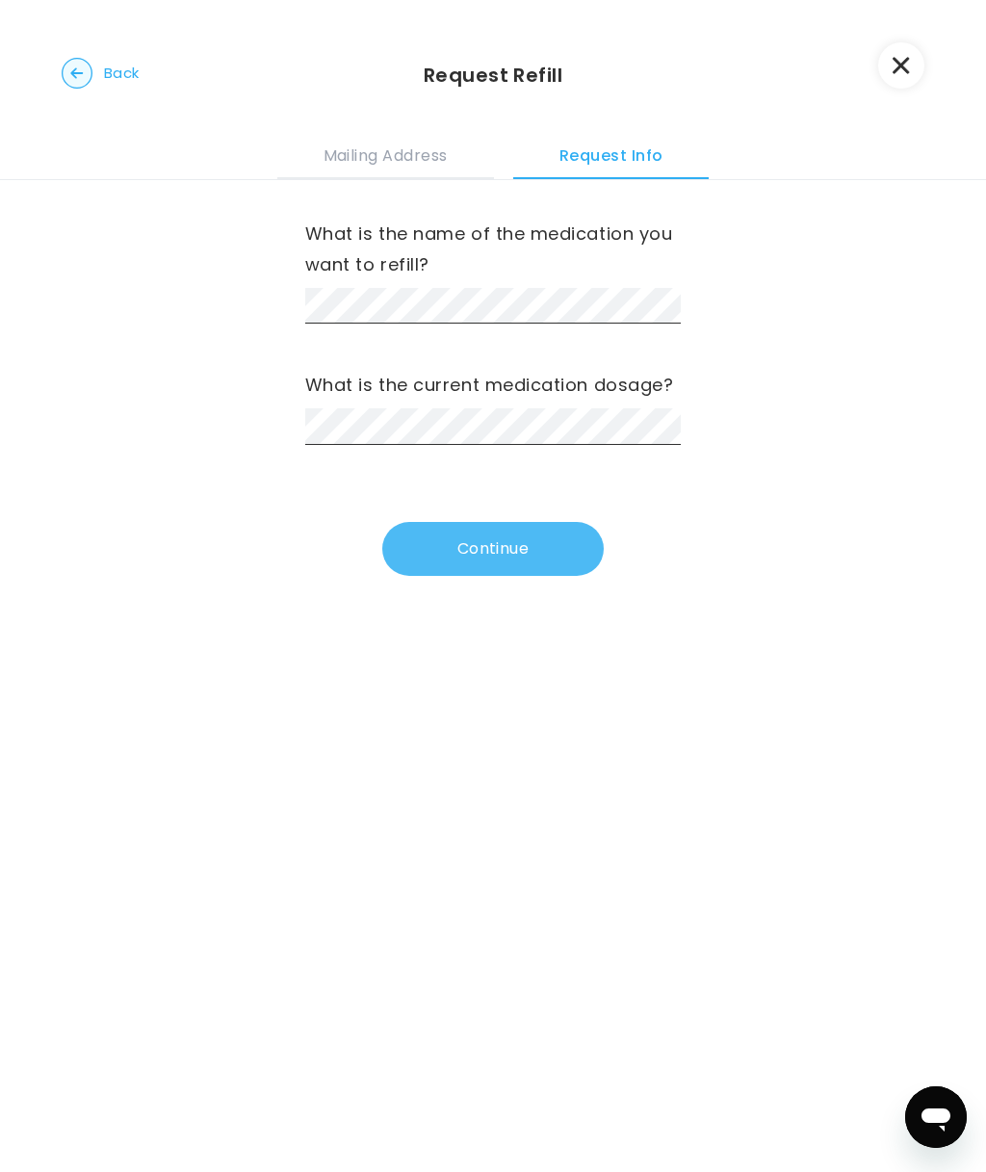
click at [493, 559] on button "Continue" at bounding box center [493, 549] width 222 height 54
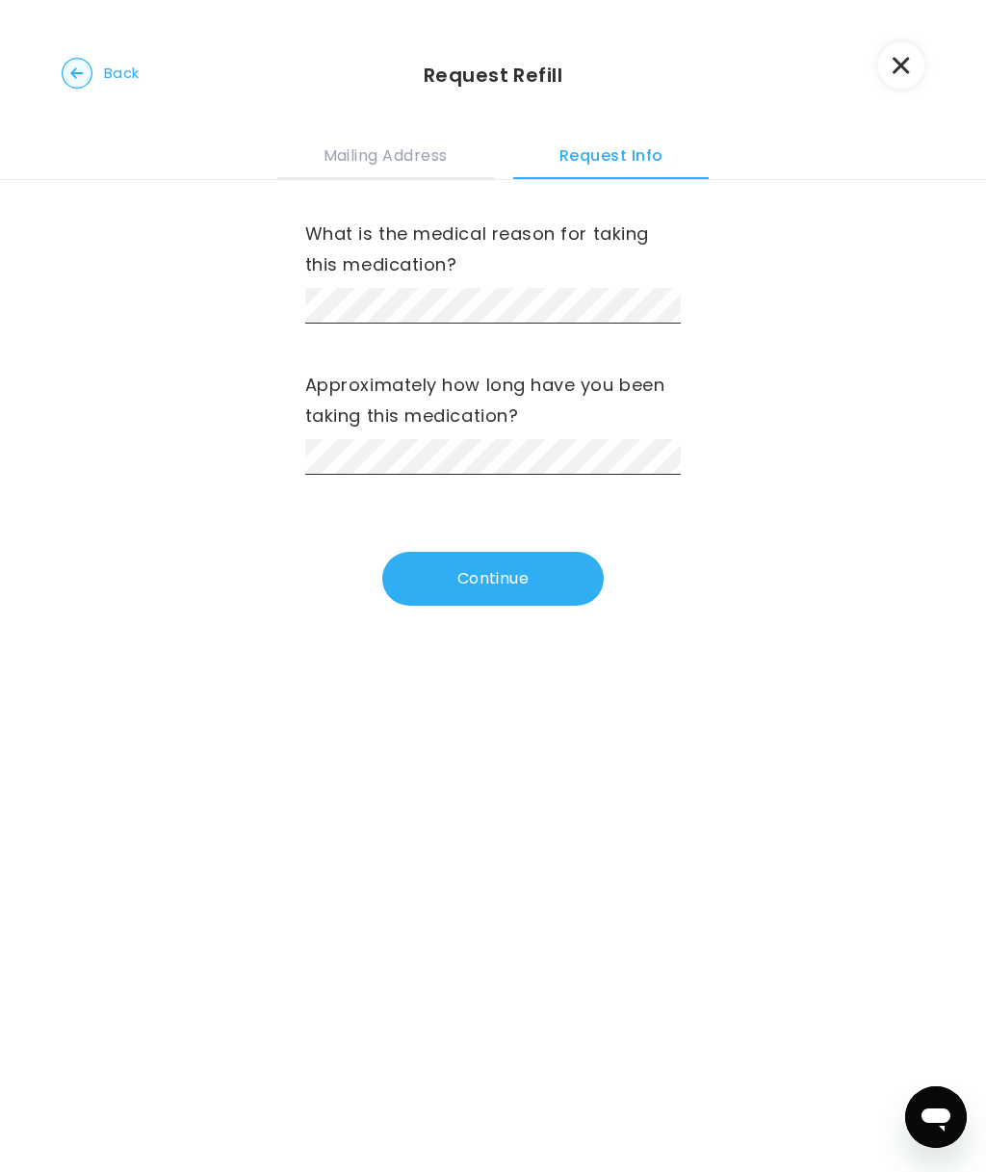
click at [475, 284] on div "What is the medical reason for taking this medication?" at bounding box center [493, 271] width 376 height 105
click at [554, 570] on button "Continue" at bounding box center [493, 580] width 222 height 54
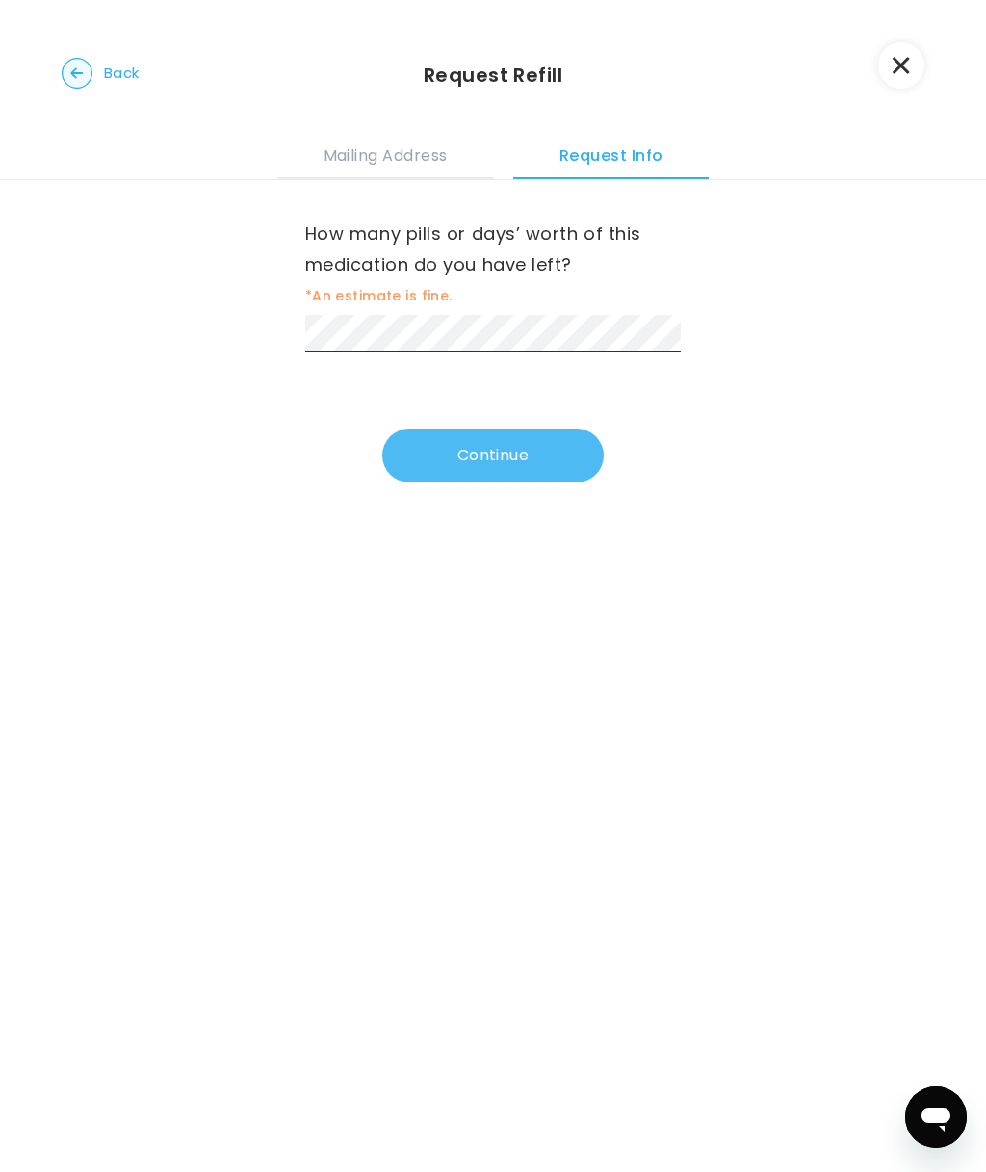
click at [541, 456] on button "Continue" at bounding box center [493, 456] width 222 height 54
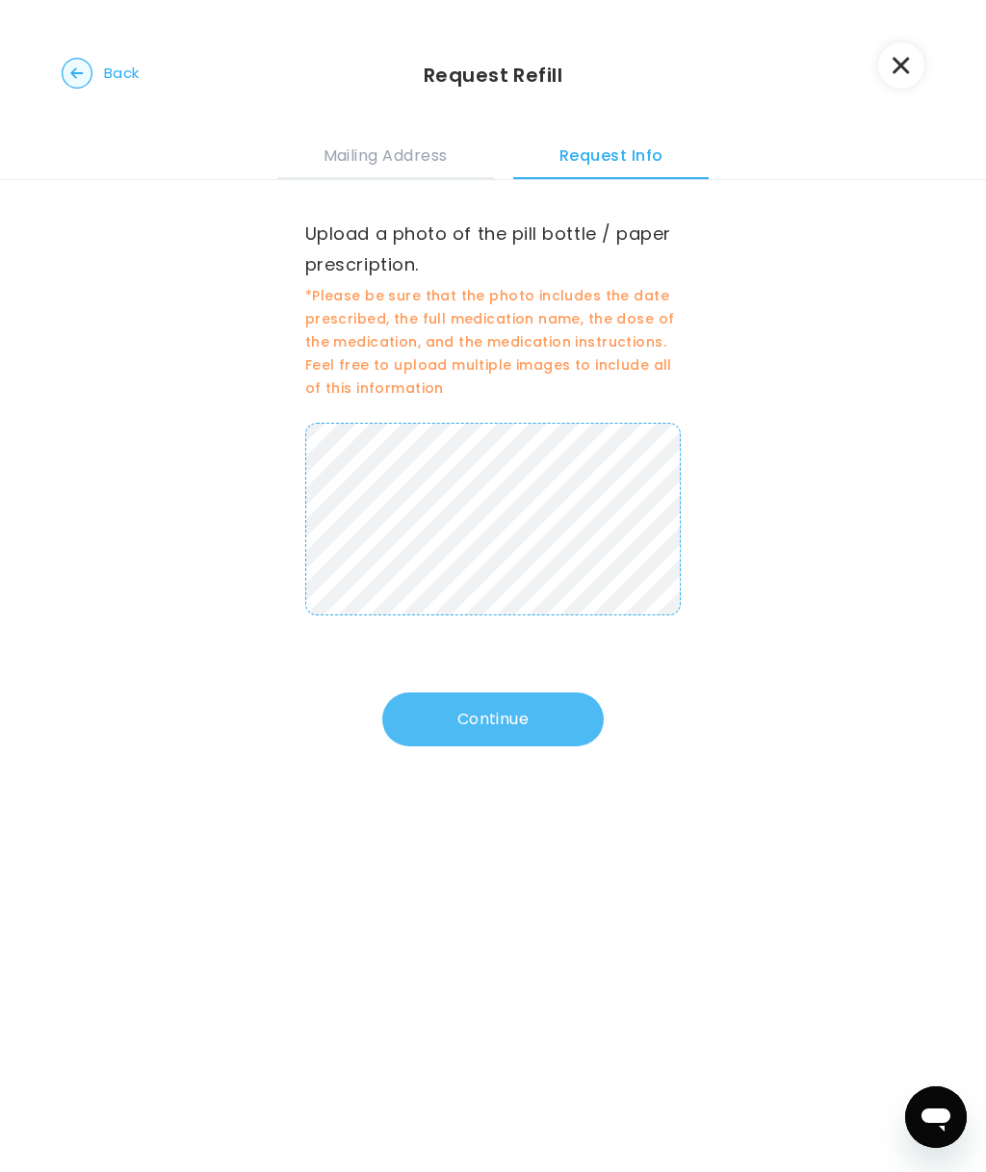
click at [558, 723] on button "Continue" at bounding box center [493, 719] width 222 height 54
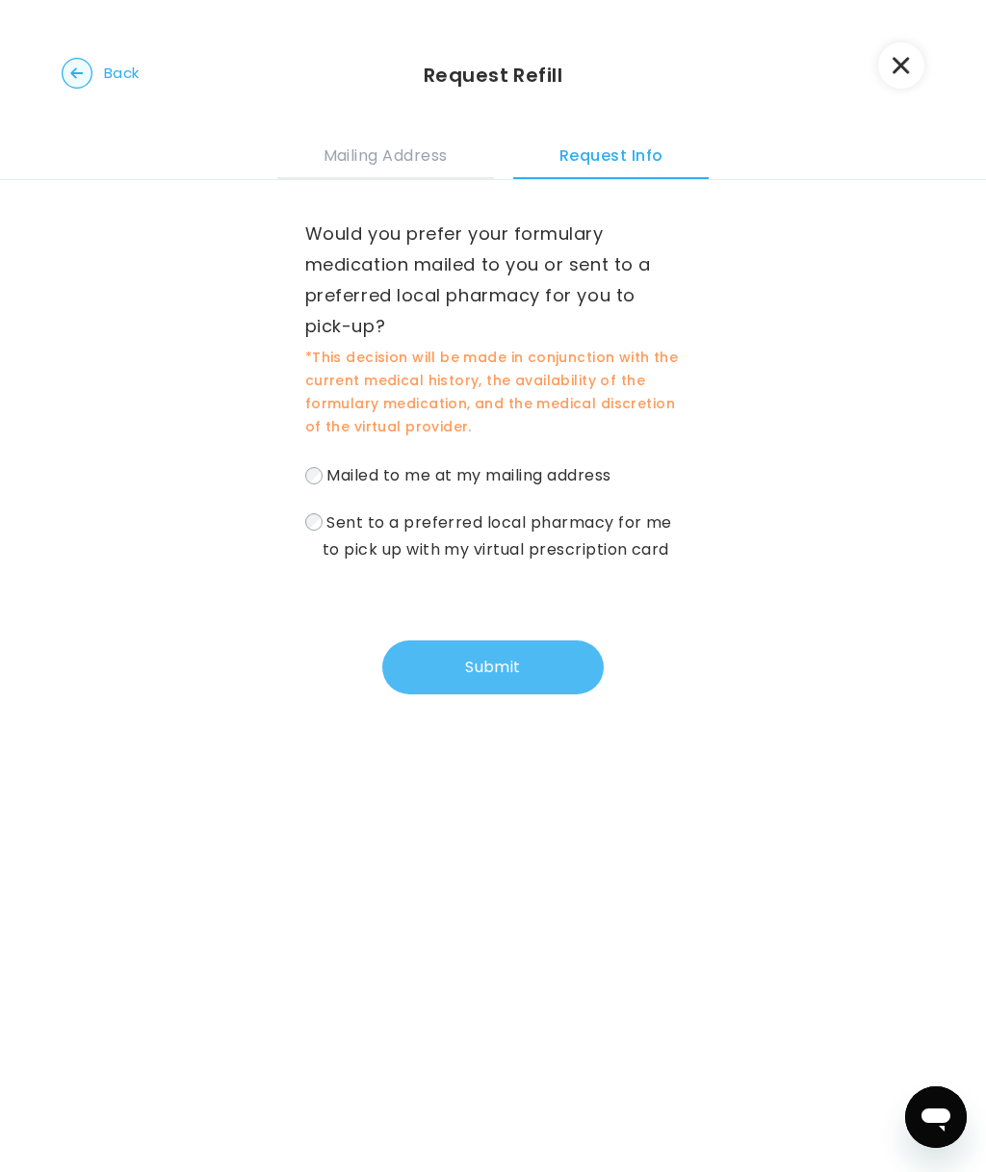
click at [536, 669] on button "Submit" at bounding box center [493, 667] width 222 height 54
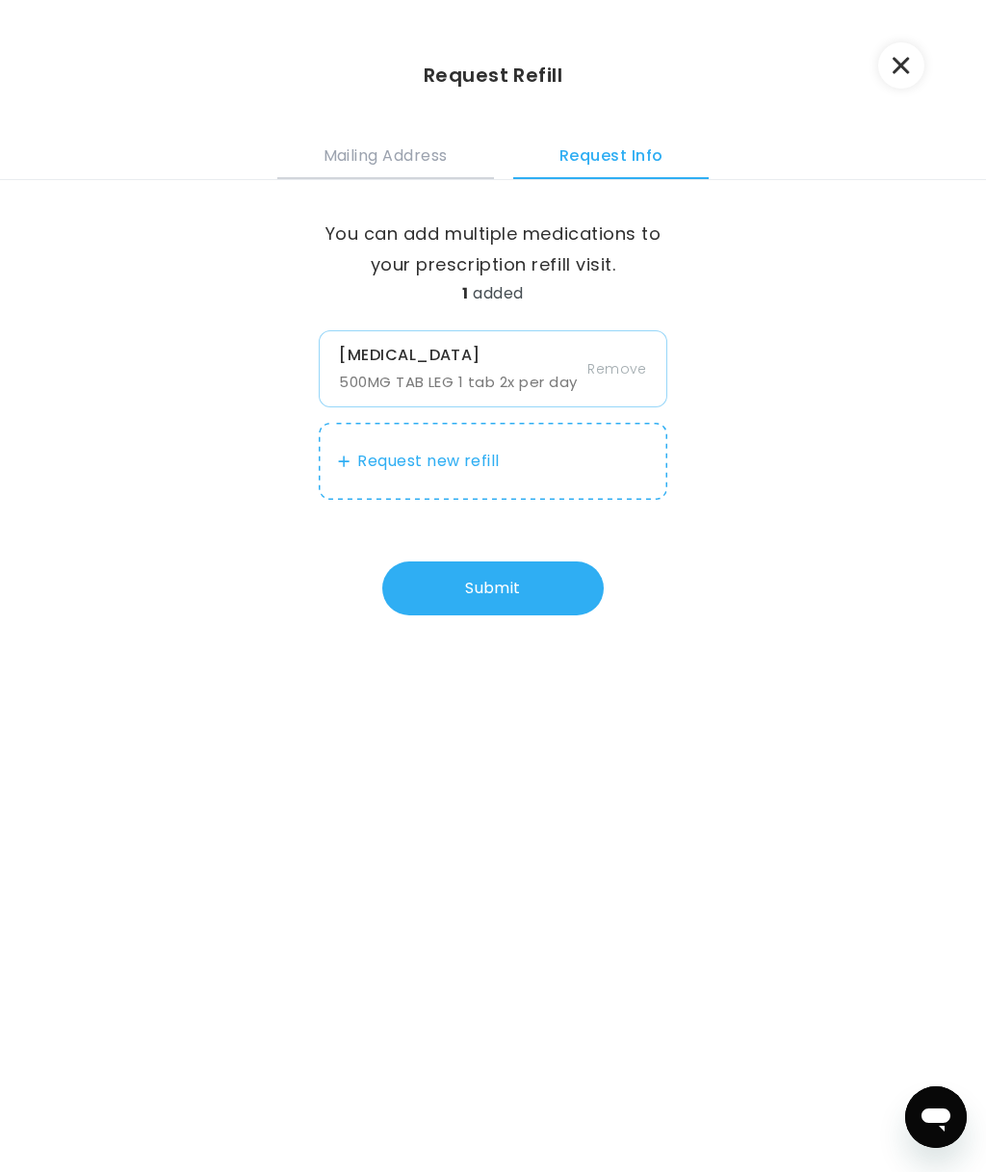
click at [392, 153] on button "Mailing Address" at bounding box center [385, 153] width 217 height 52
click at [402, 153] on button "Mailing Address" at bounding box center [385, 153] width 217 height 52
click at [731, 311] on div "You can add multiple medications to your prescription refill visit. 1 added [ME…" at bounding box center [493, 676] width 986 height 992
click at [488, 584] on button "Submit" at bounding box center [493, 588] width 222 height 54
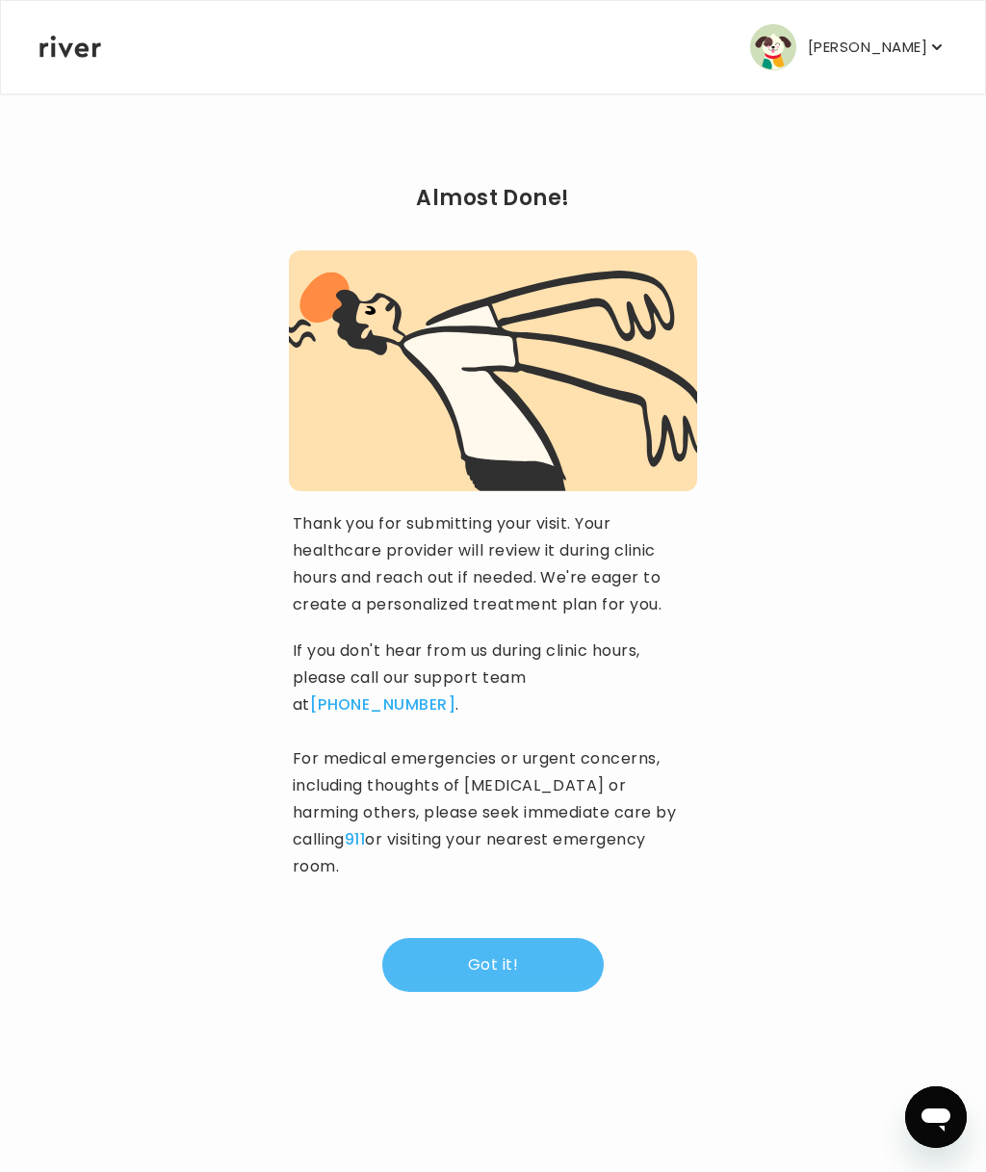
click at [514, 938] on button "Got it!" at bounding box center [493, 965] width 222 height 54
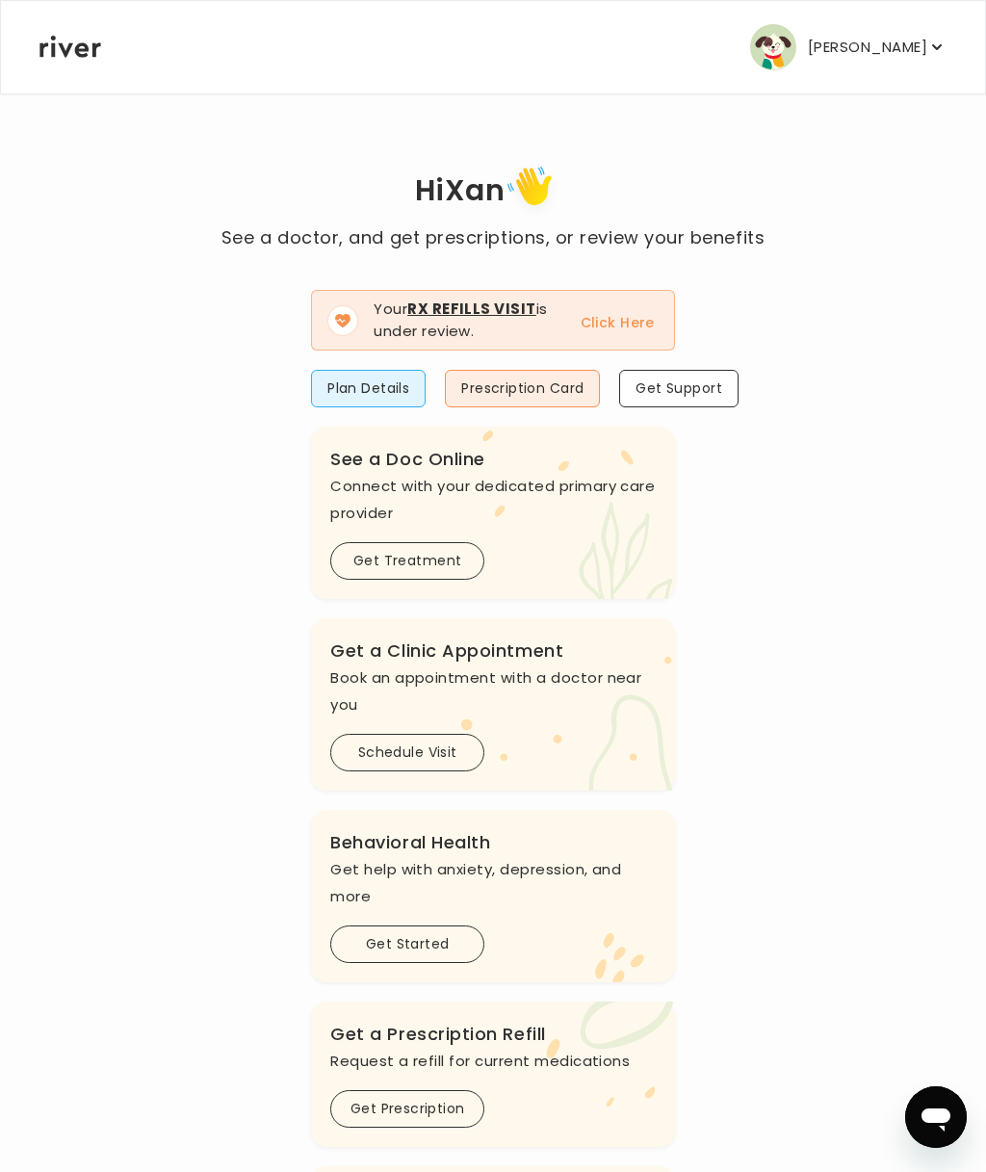
click at [939, 39] on icon "button" at bounding box center [936, 47] width 19 height 19
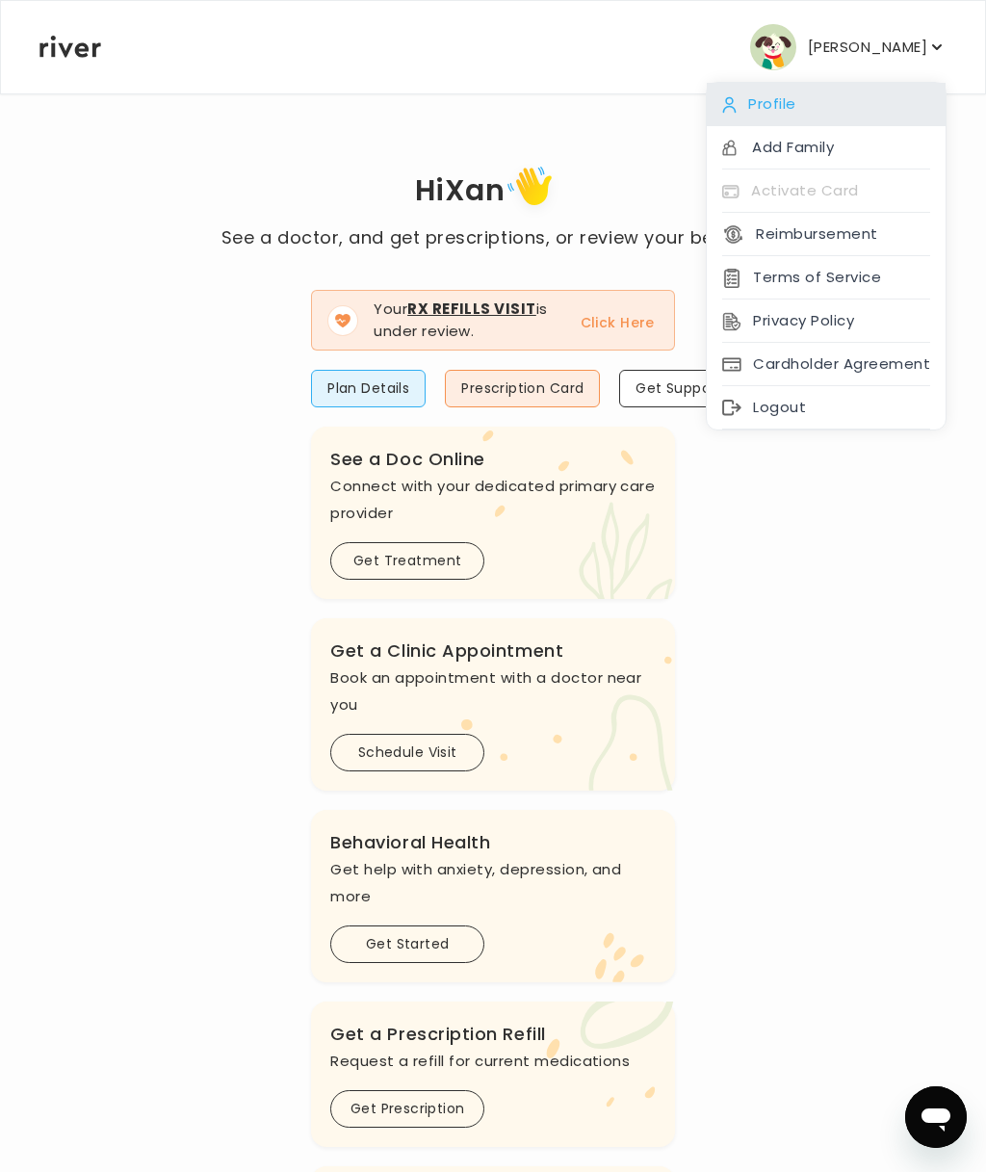
click at [789, 109] on div "Profile" at bounding box center [826, 104] width 239 height 43
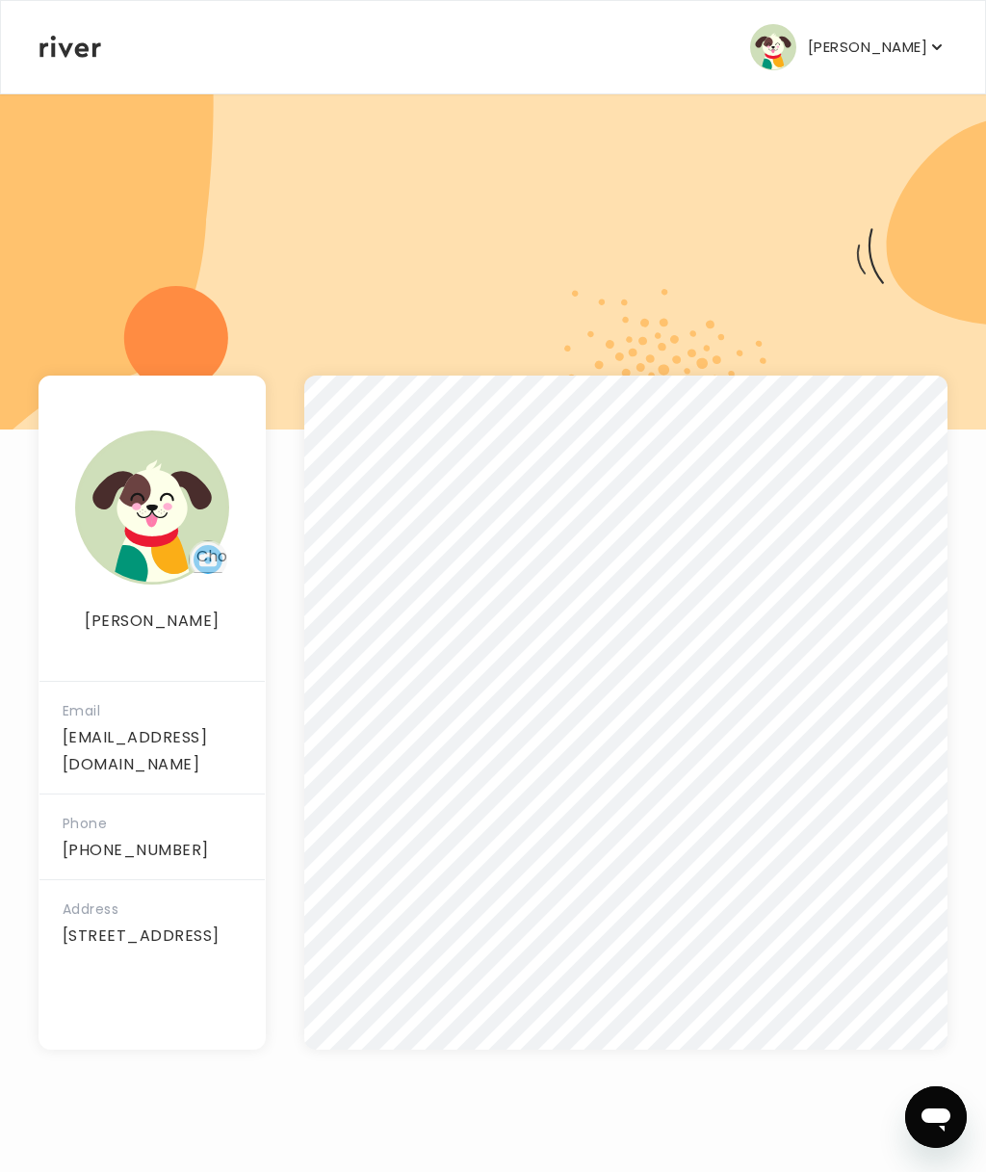
click at [884, 248] on div at bounding box center [493, 260] width 986 height 337
click at [878, 54] on p "[PERSON_NAME]" at bounding box center [867, 47] width 119 height 27
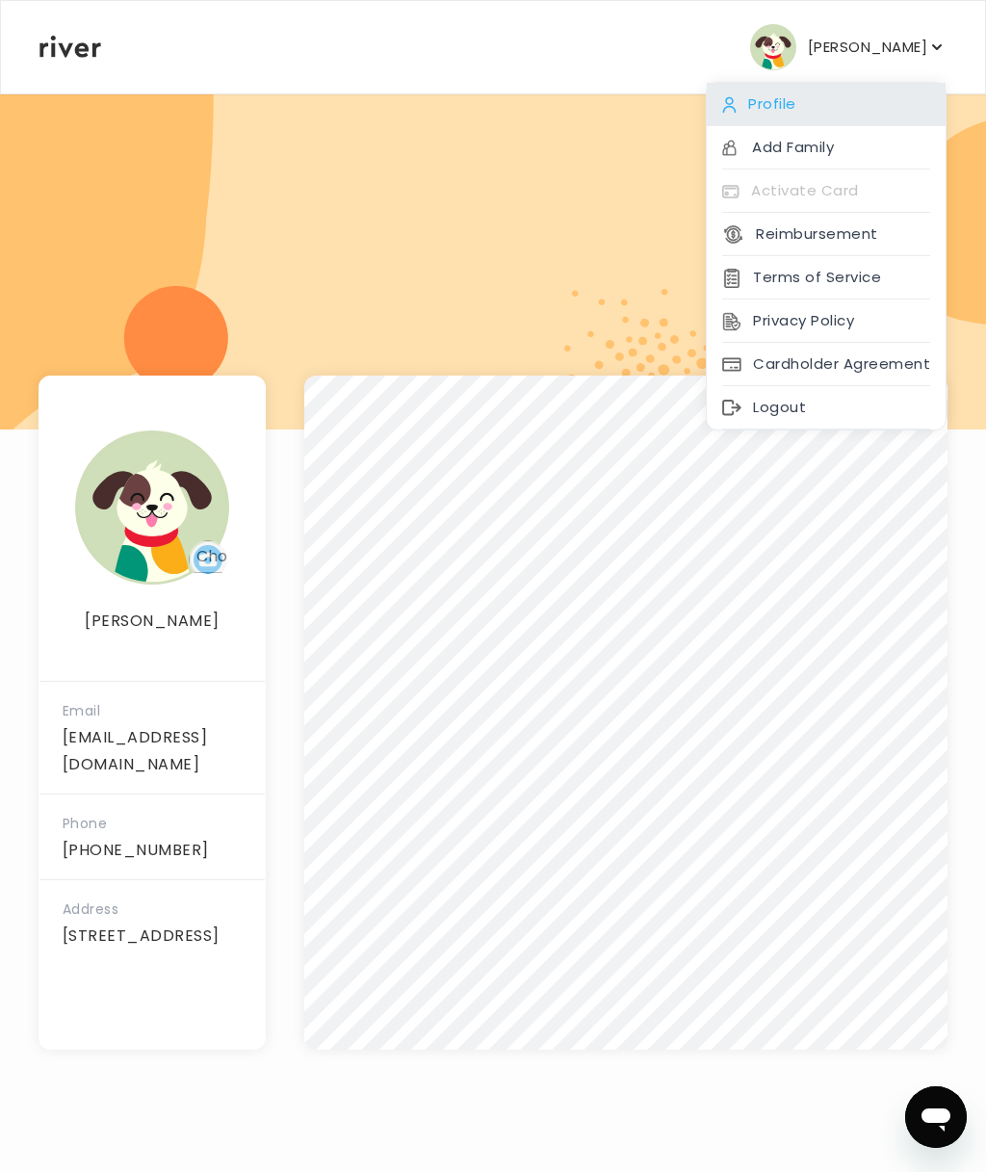
click at [768, 108] on div "Profile" at bounding box center [826, 104] width 239 height 43
